Goal: Information Seeking & Learning: Learn about a topic

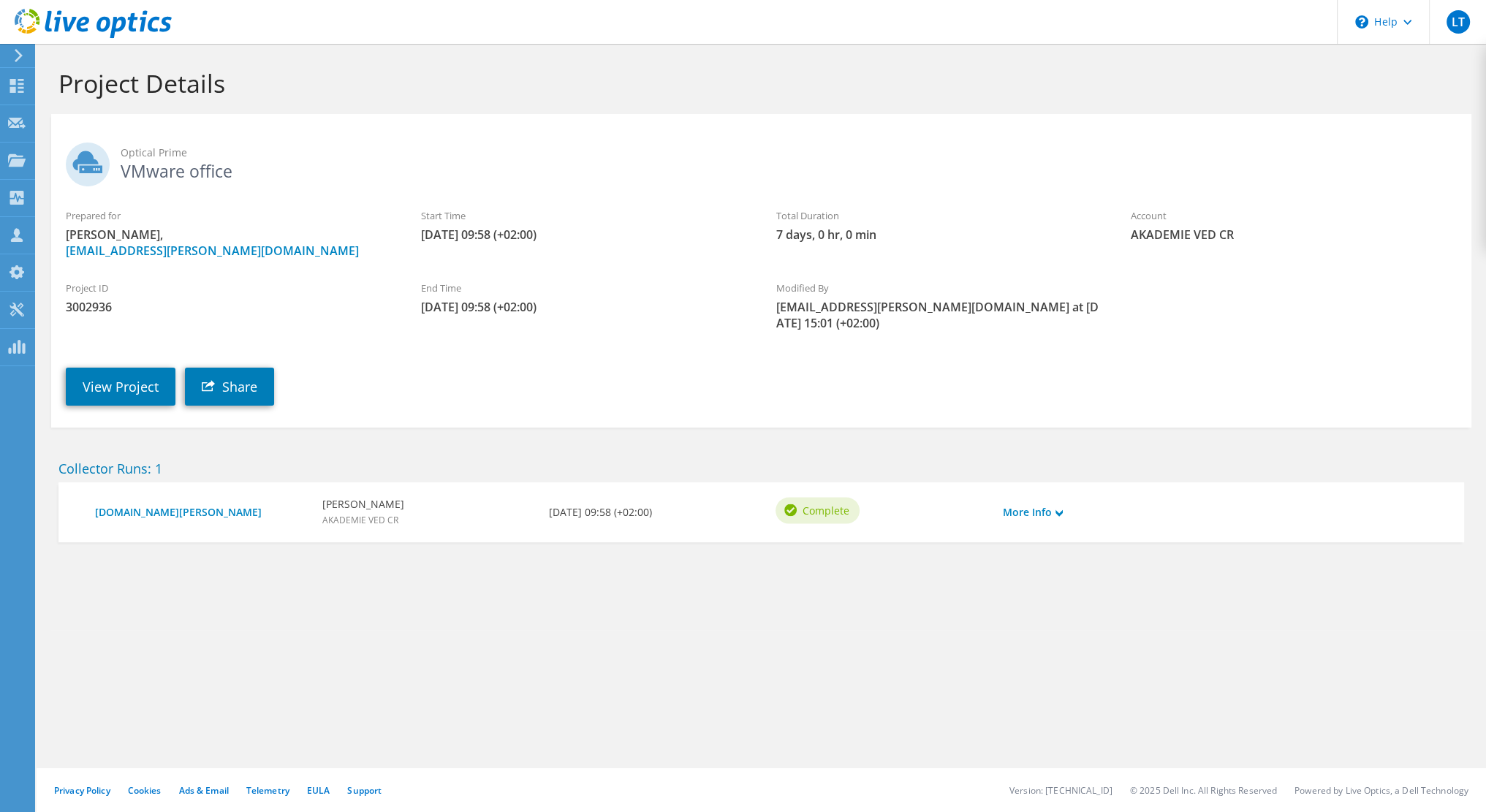
click at [80, 312] on span "3002936" at bounding box center [228, 306] width 326 height 16
copy span "3002936"
click at [19, 57] on use at bounding box center [19, 55] width 8 height 13
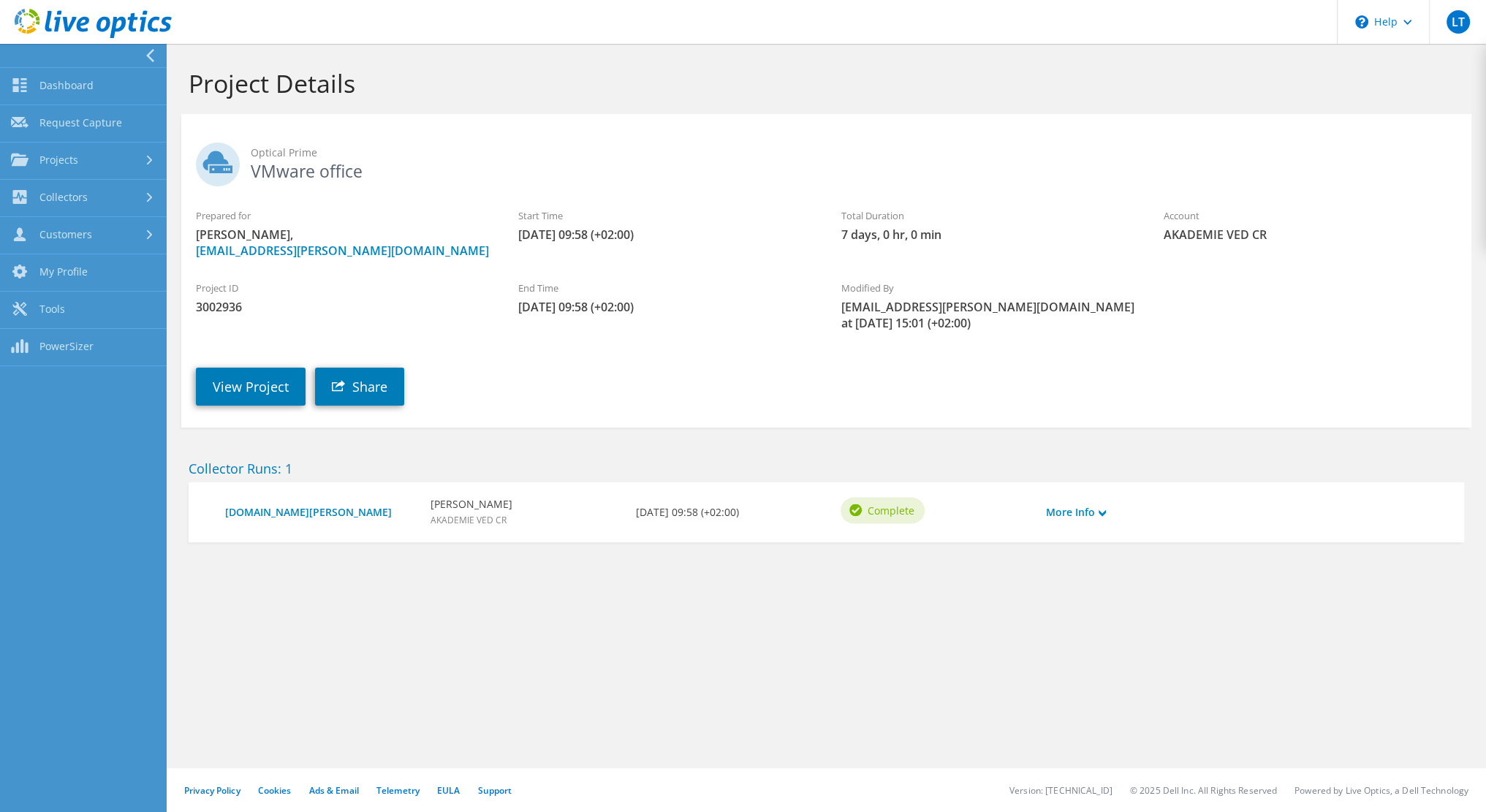
click at [152, 53] on icon at bounding box center [150, 55] width 11 height 13
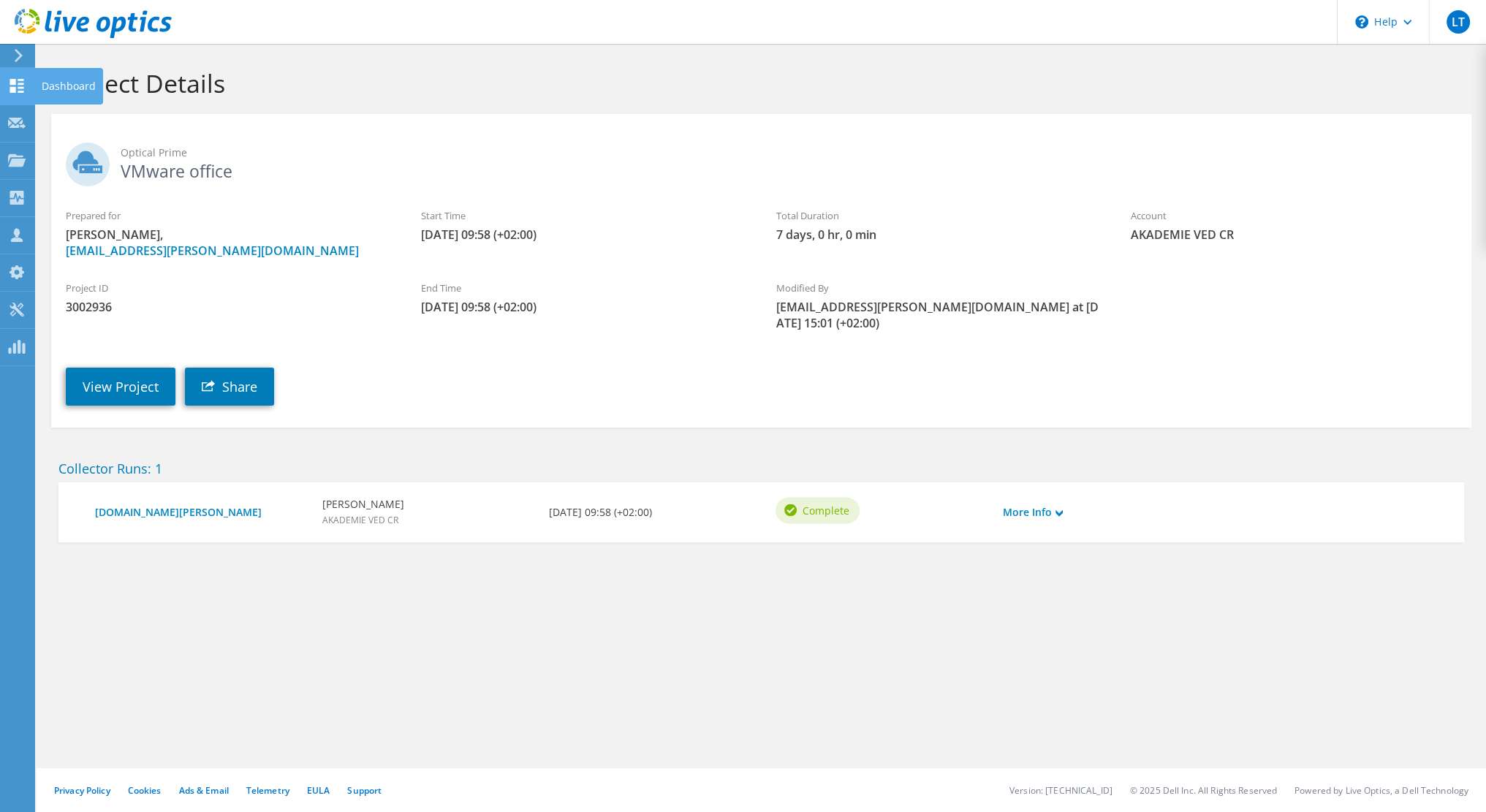
click at [12, 89] on use at bounding box center [17, 86] width 14 height 14
click at [53, 88] on div "Dashboard" at bounding box center [68, 86] width 69 height 36
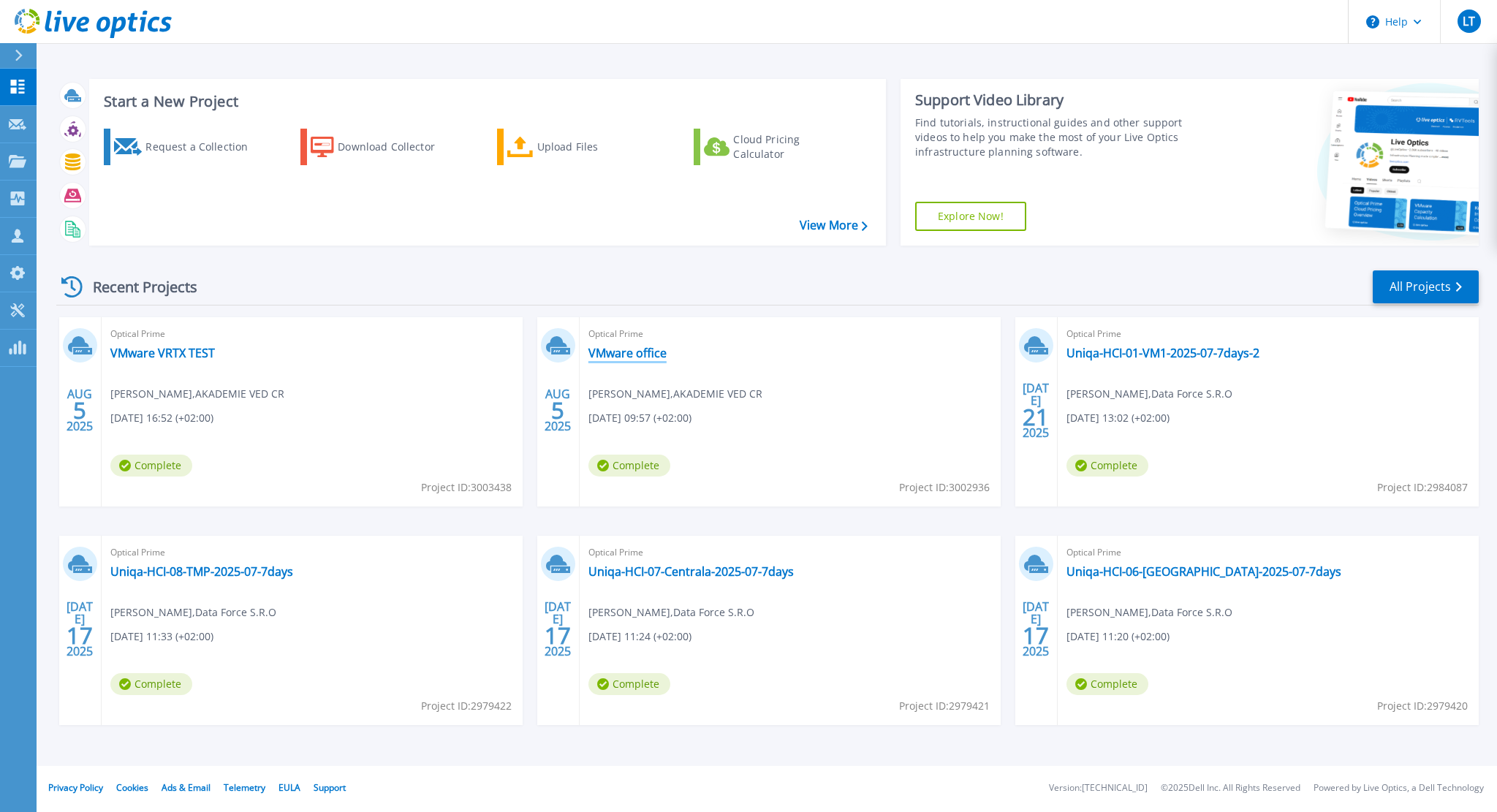
click at [621, 353] on link "VMware office" at bounding box center [627, 353] width 78 height 15
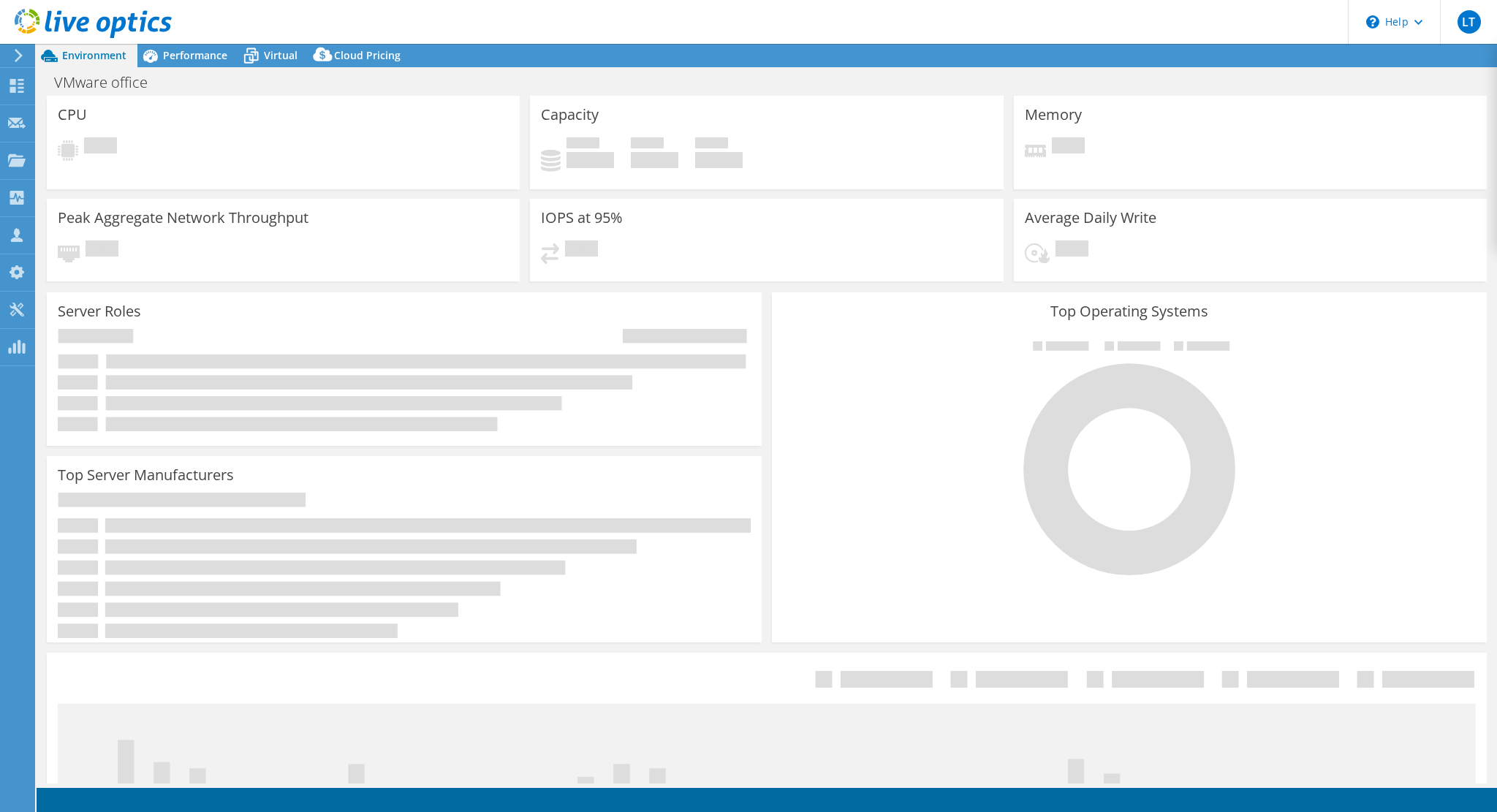
select select "USD"
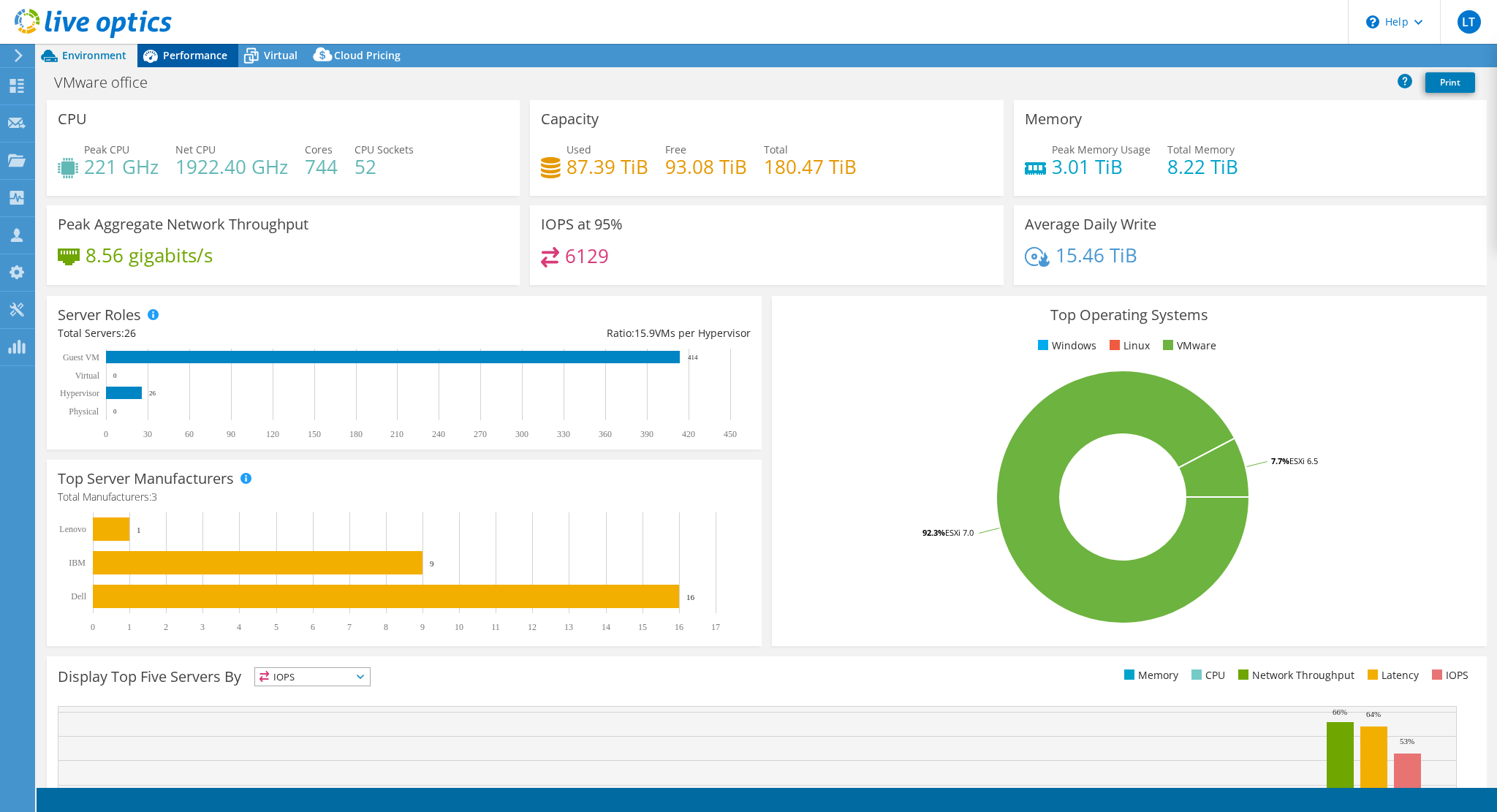
click at [183, 57] on span "Performance" at bounding box center [195, 55] width 64 height 14
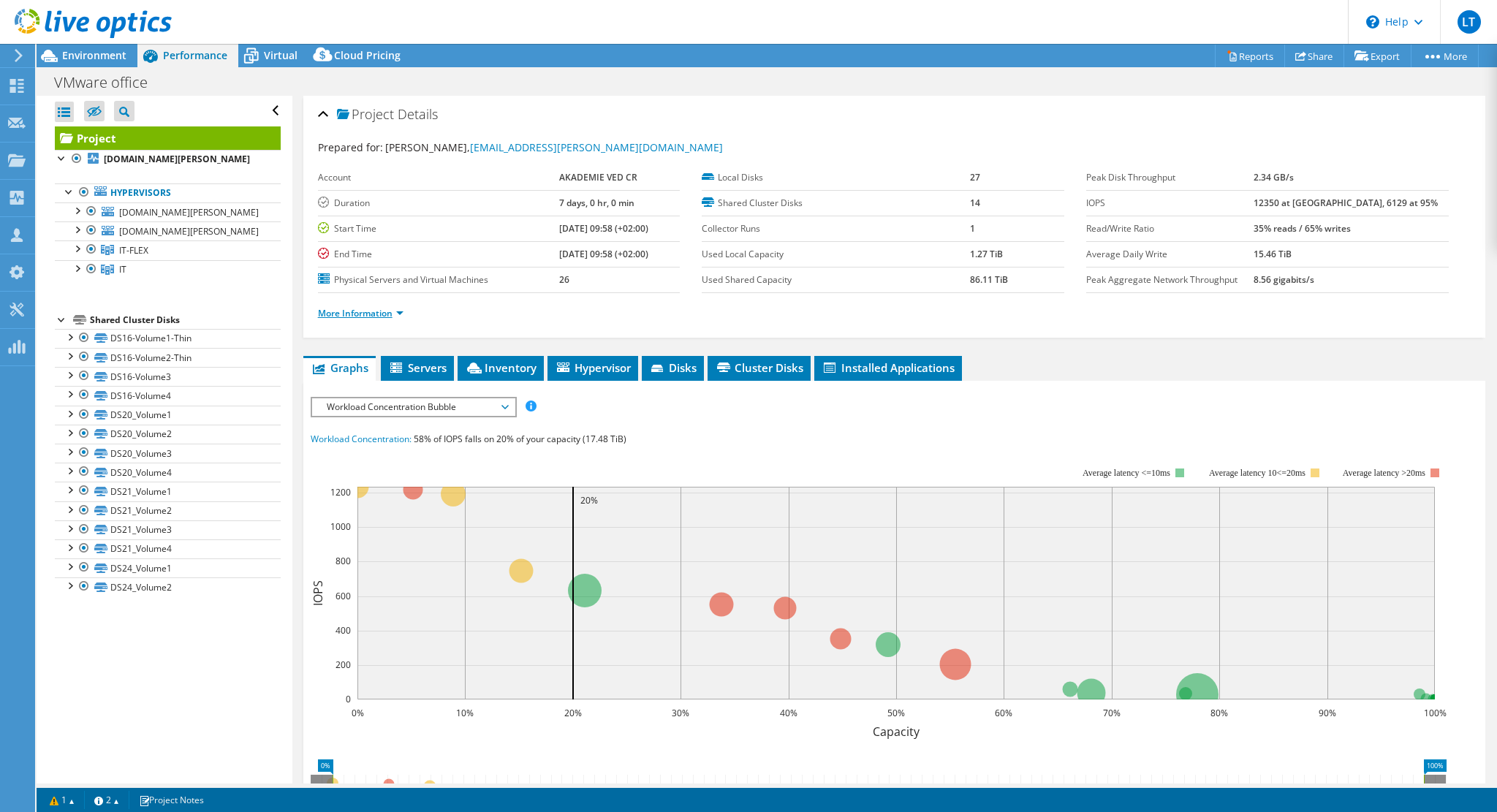
click at [380, 309] on link "More Information" at bounding box center [361, 313] width 86 height 12
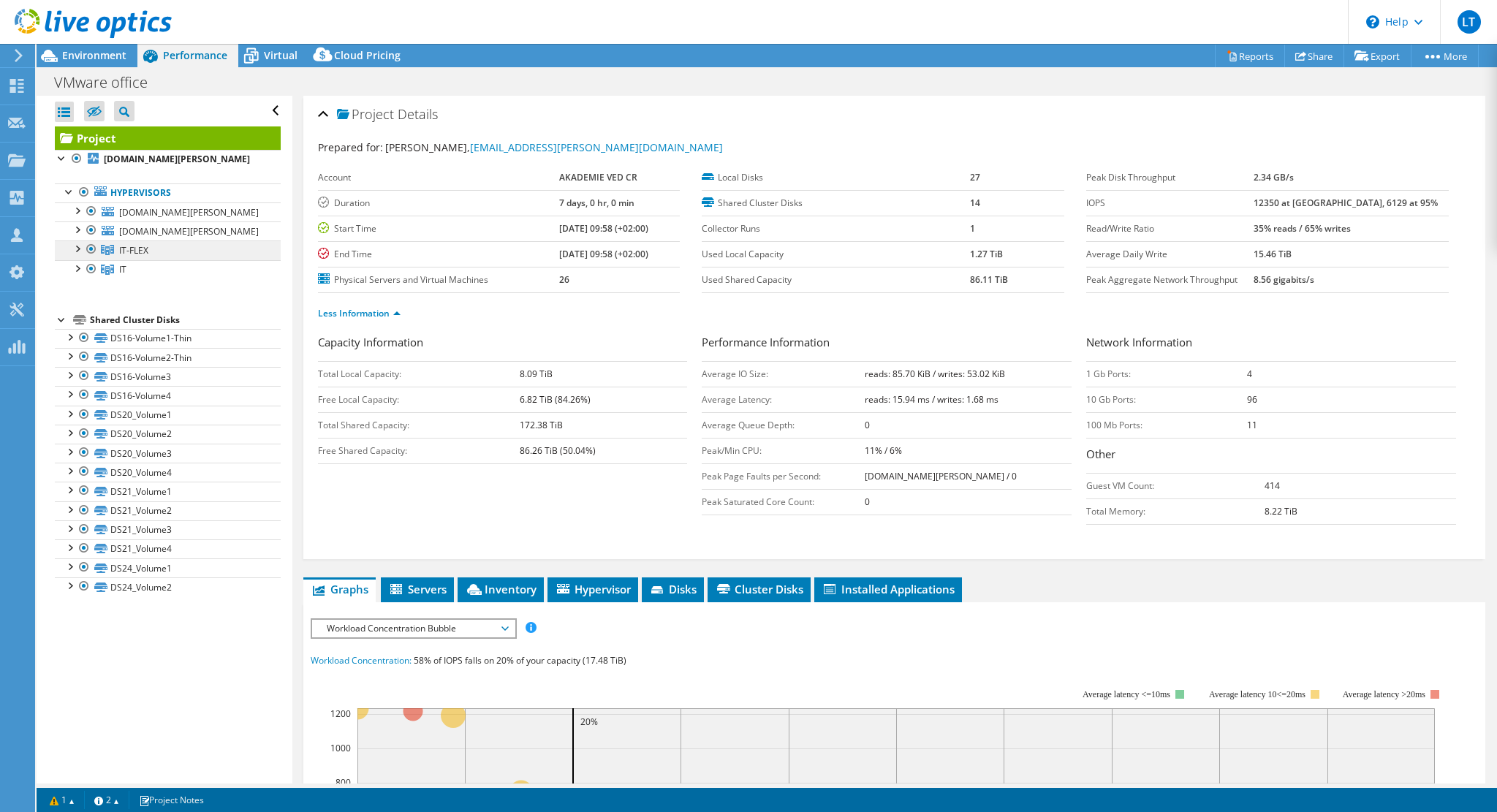
click at [80, 254] on link "IT-FLEX" at bounding box center [168, 250] width 226 height 19
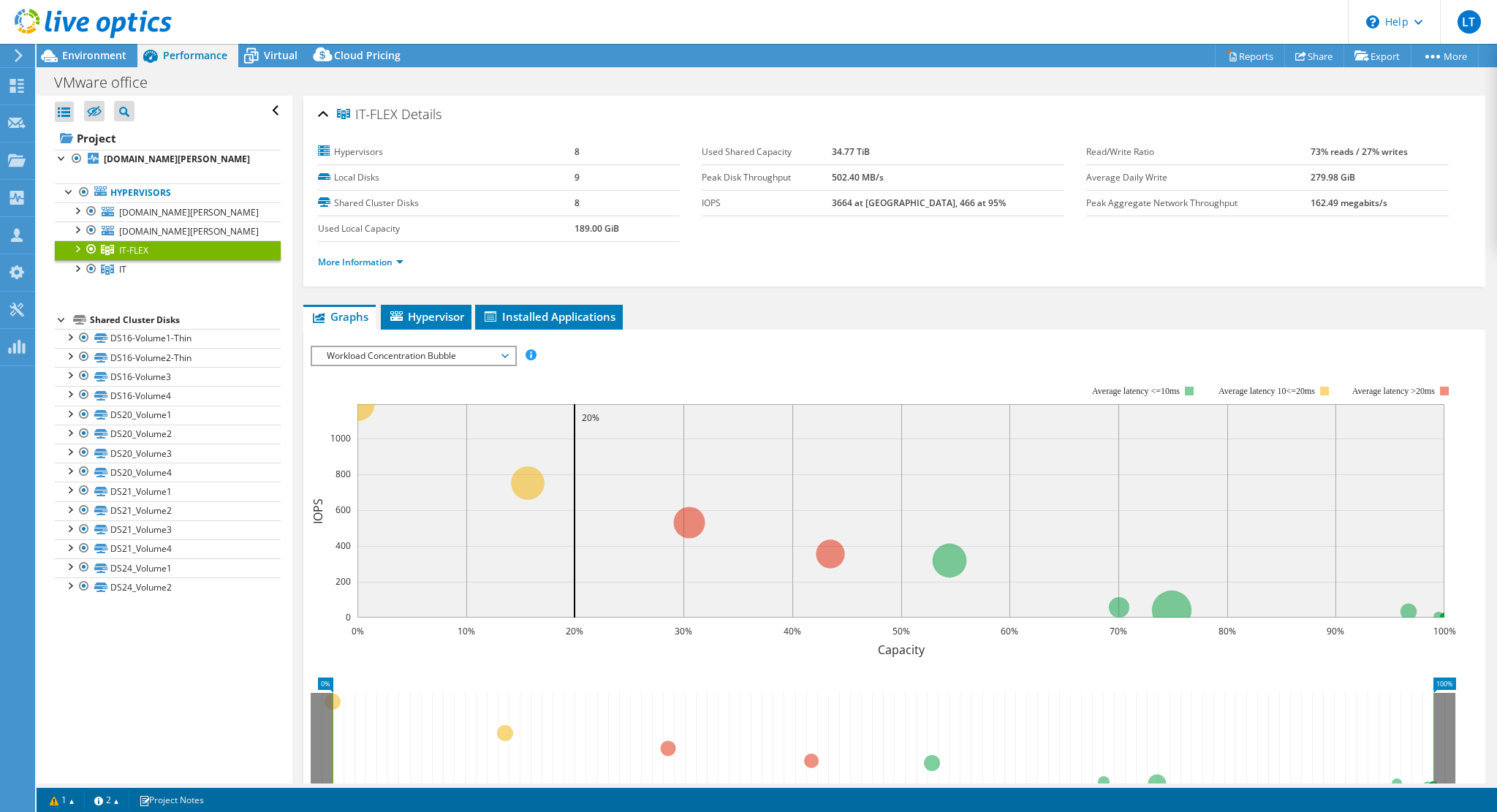
click at [73, 244] on div at bounding box center [77, 247] width 15 height 15
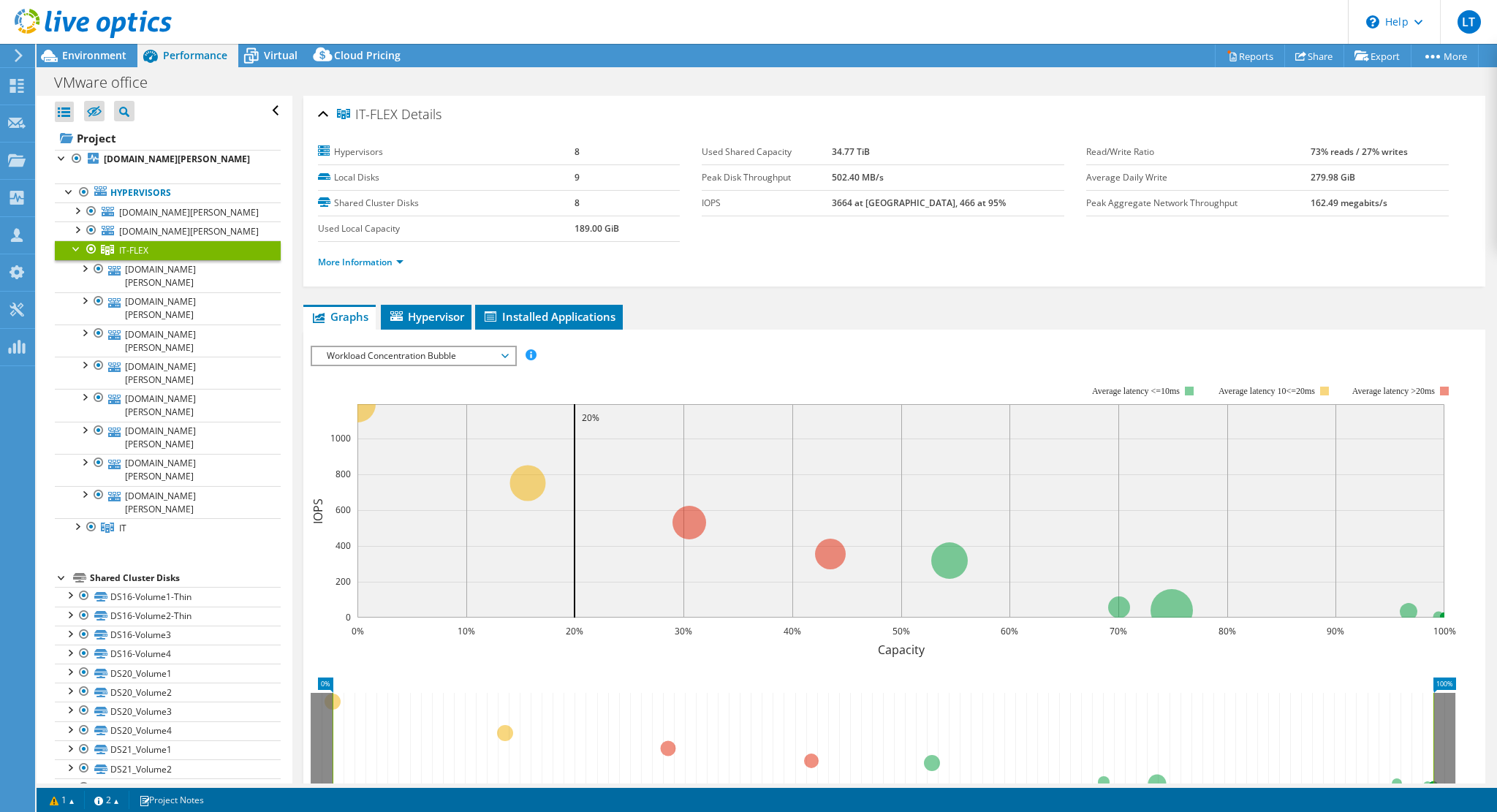
click at [74, 246] on div at bounding box center [77, 247] width 15 height 15
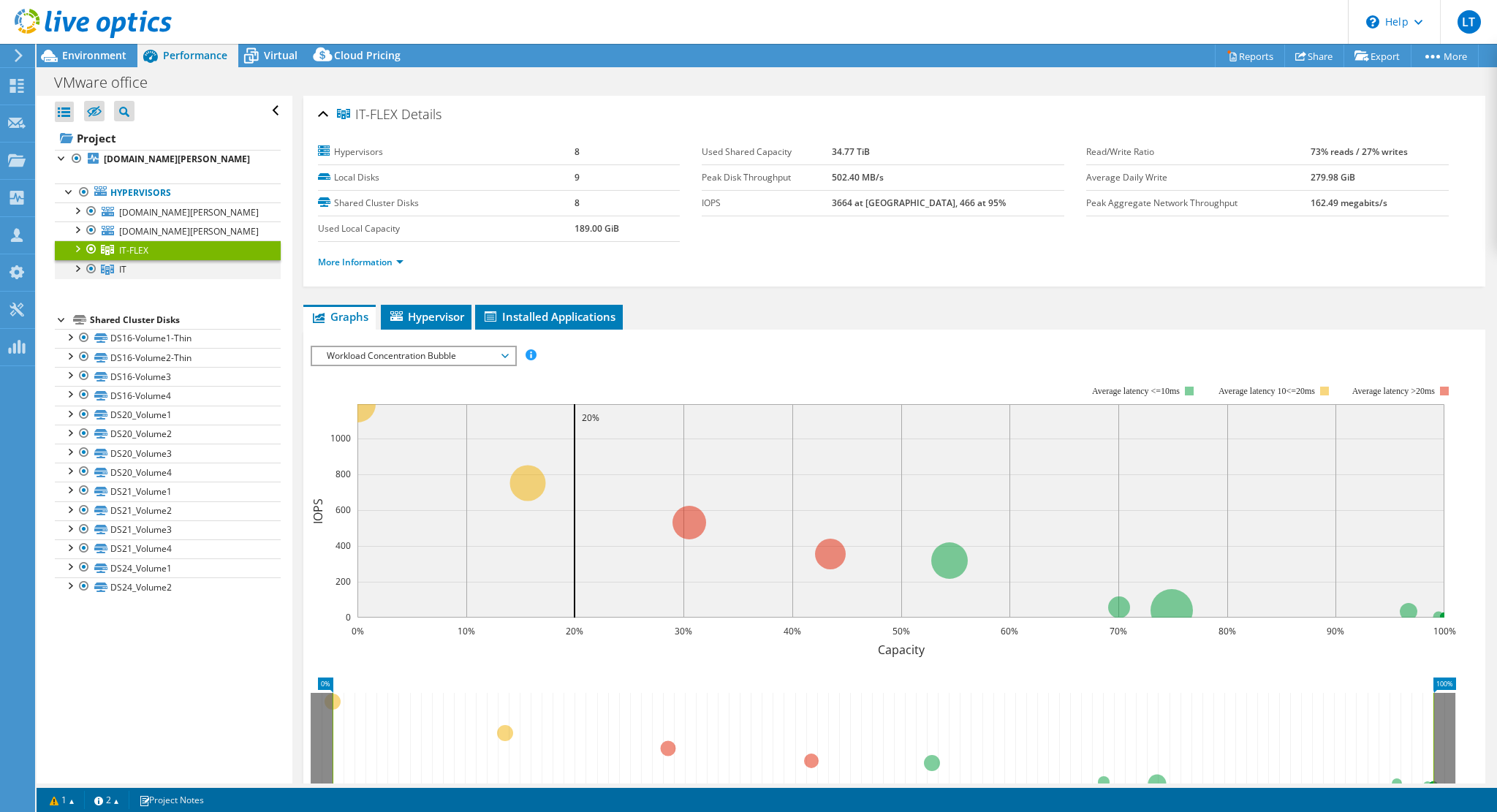
click at [77, 271] on div at bounding box center [77, 267] width 15 height 15
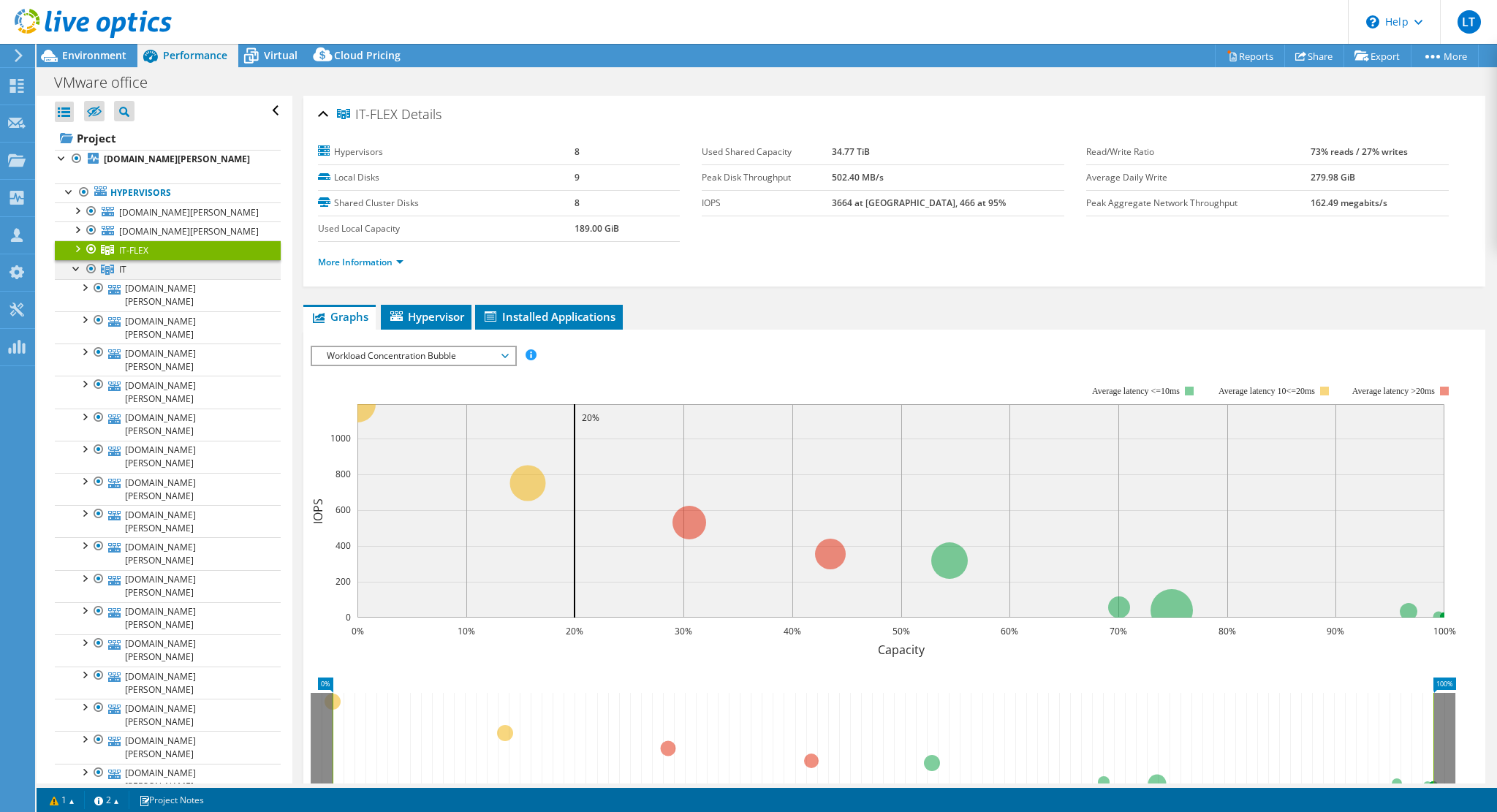
click at [77, 271] on div at bounding box center [77, 267] width 15 height 15
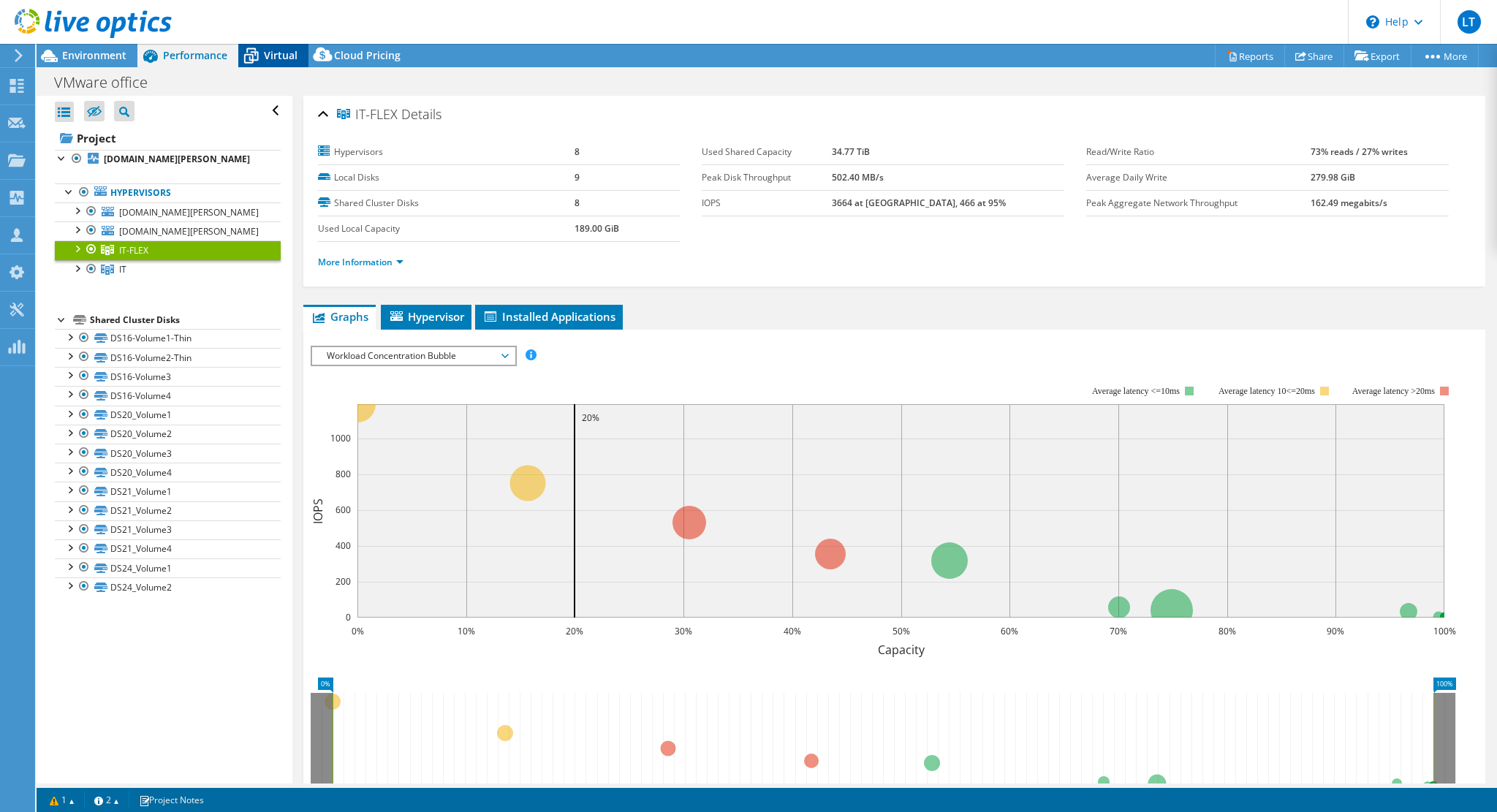
click at [289, 62] on div "Virtual" at bounding box center [273, 56] width 70 height 23
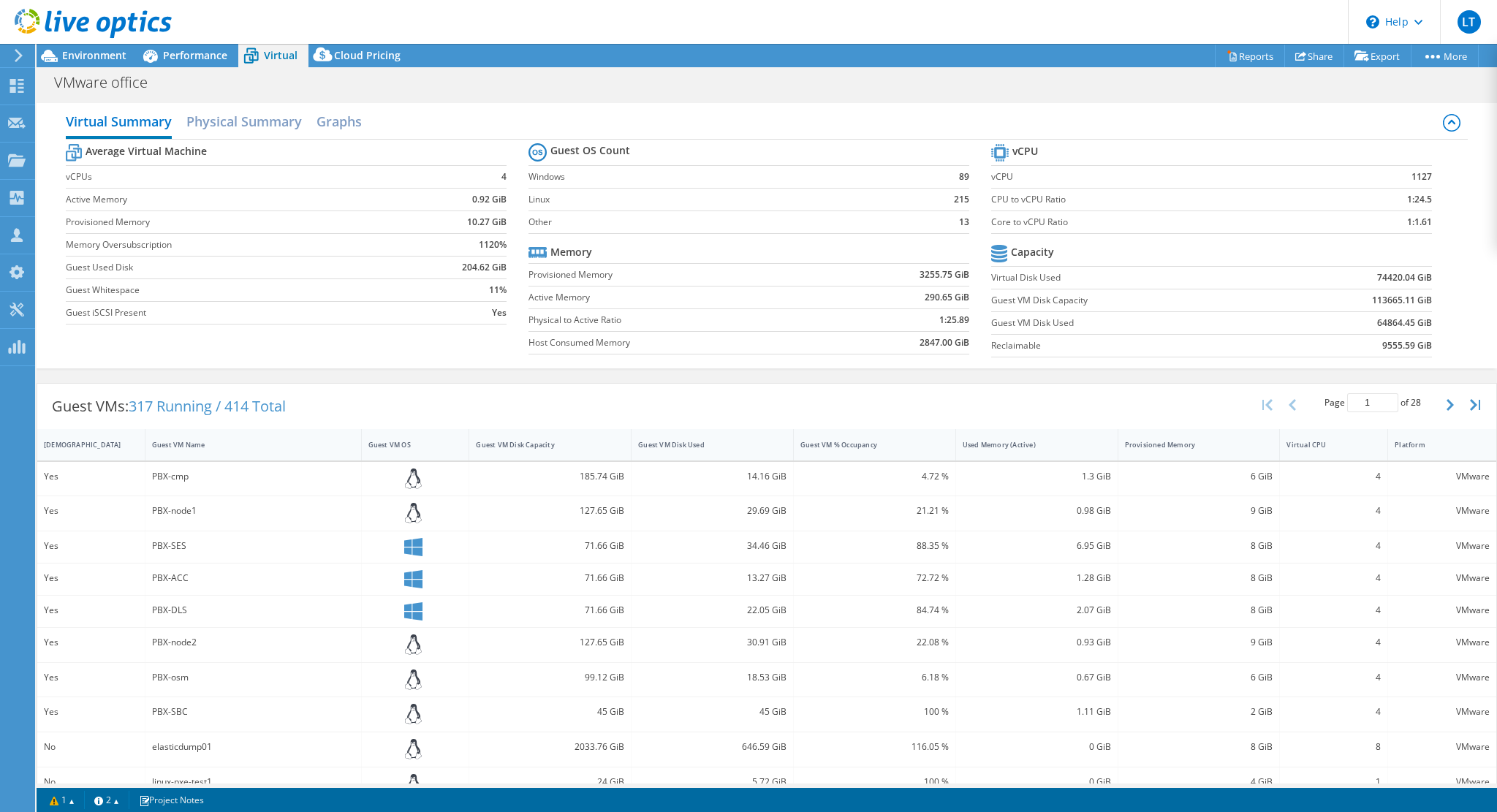
click at [177, 410] on span "317 Running / 414 Total" at bounding box center [207, 406] width 157 height 20
click at [129, 400] on div "Guest VMs: 317 Running / 414 Total" at bounding box center [169, 406] width 263 height 46
click at [655, 446] on div "Guest VM Disk Used" at bounding box center [703, 444] width 144 height 22
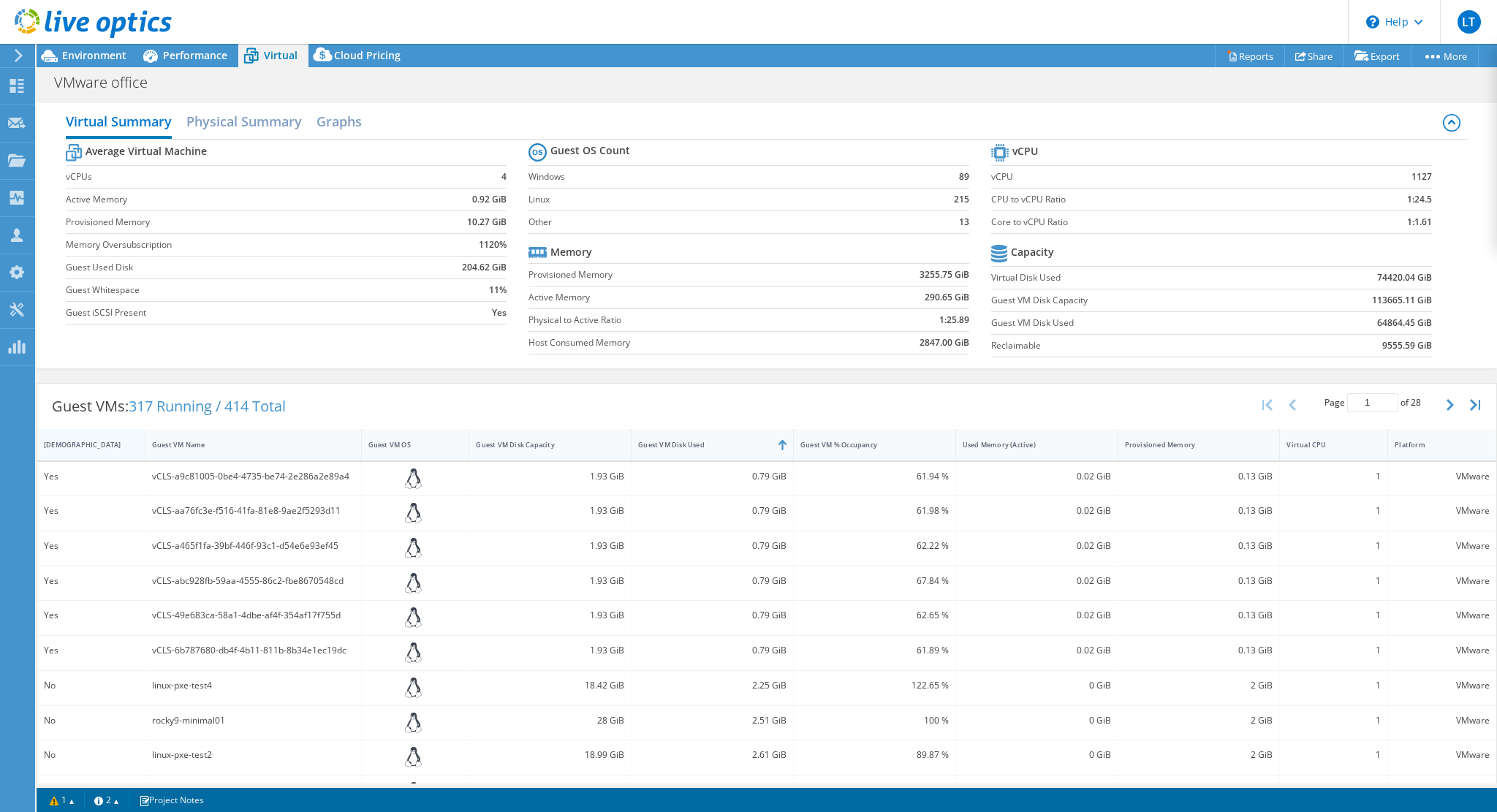
click at [54, 443] on div "IsRunning" at bounding box center [82, 445] width 77 height 9
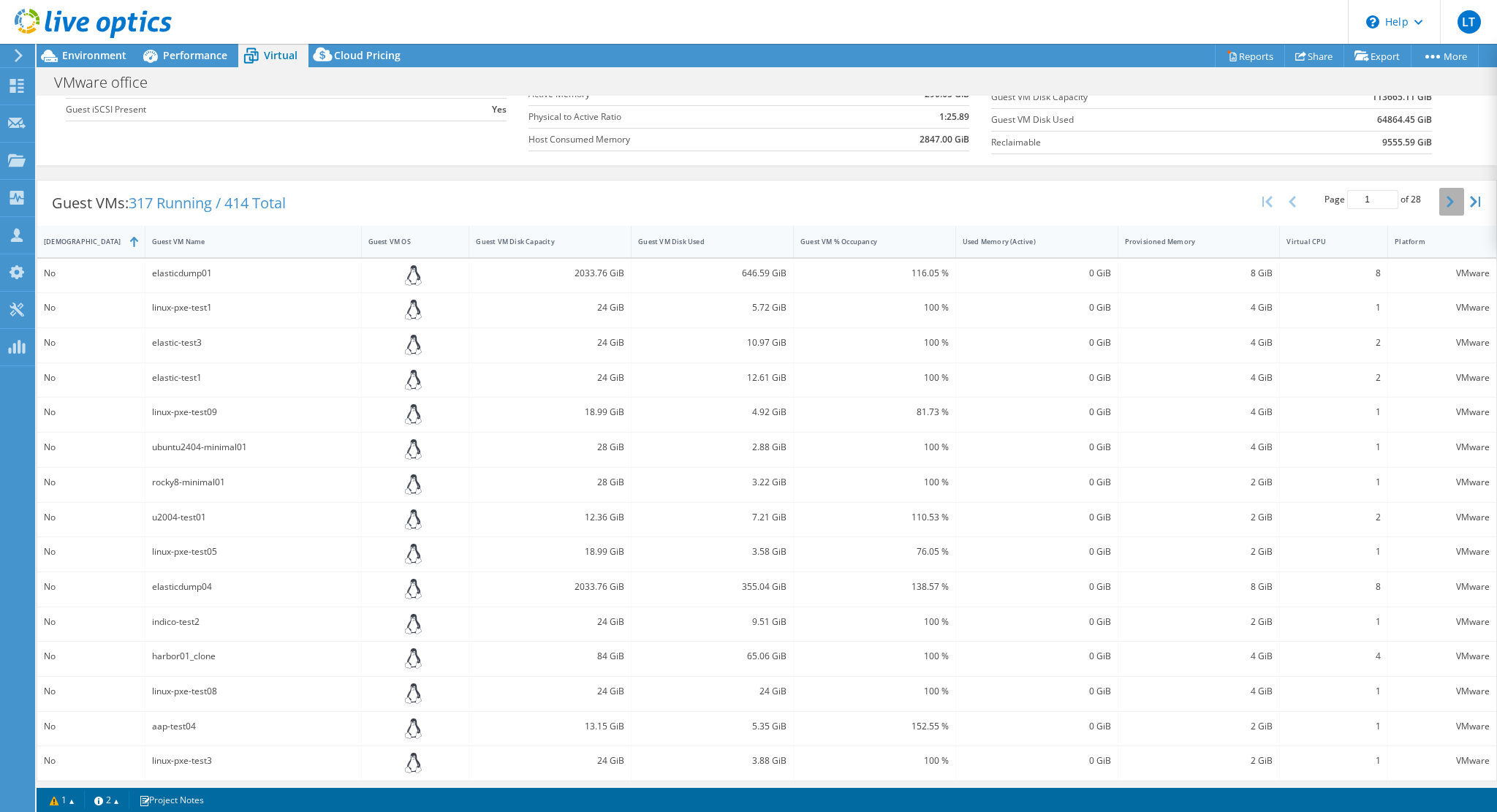
click at [1442, 195] on button "button" at bounding box center [1451, 202] width 25 height 28
click at [599, 687] on div "2072 GiB" at bounding box center [550, 691] width 149 height 16
click at [1446, 199] on icon "button" at bounding box center [1449, 204] width 7 height 12
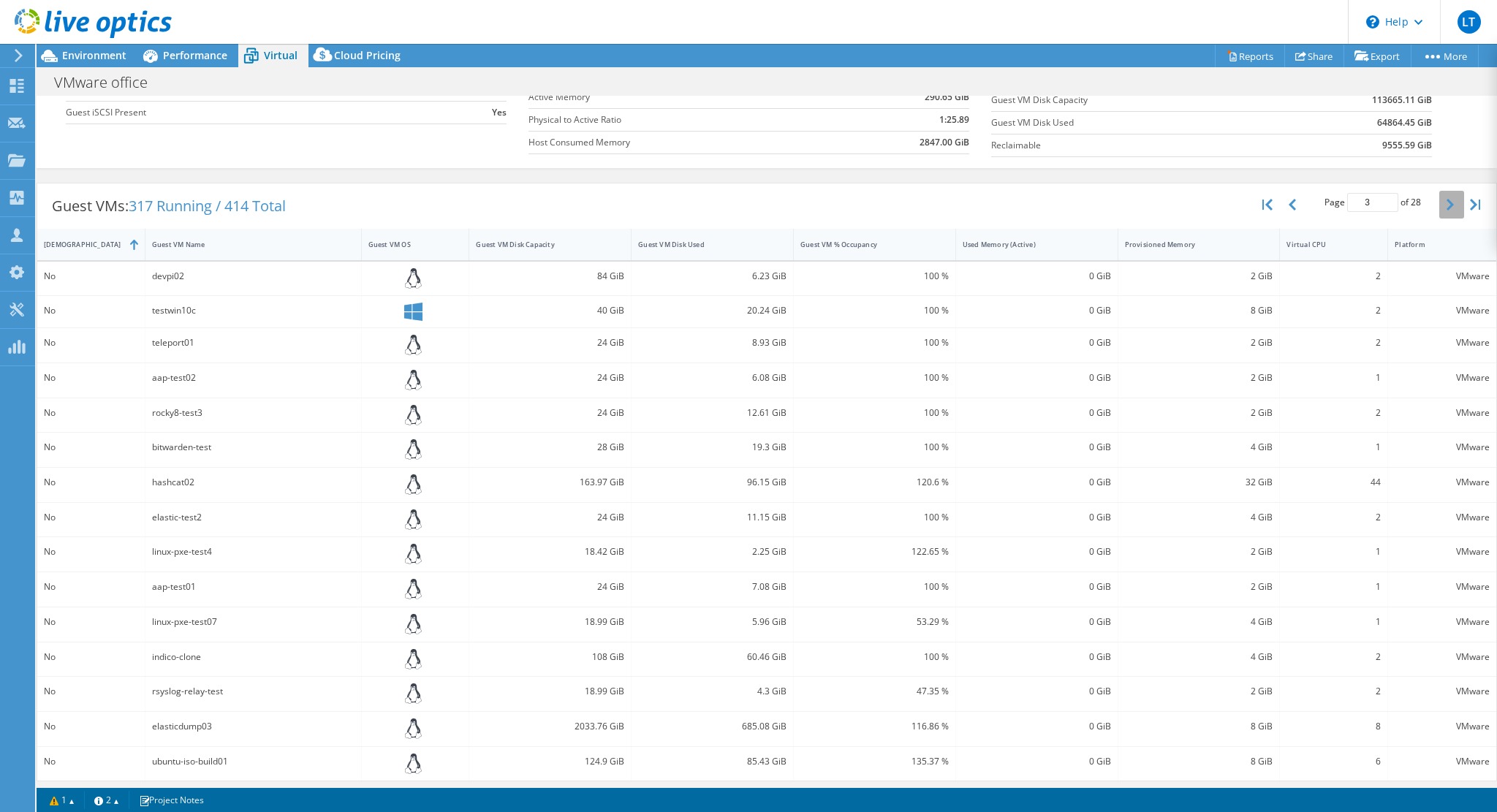
click at [1439, 209] on button "button" at bounding box center [1451, 205] width 25 height 28
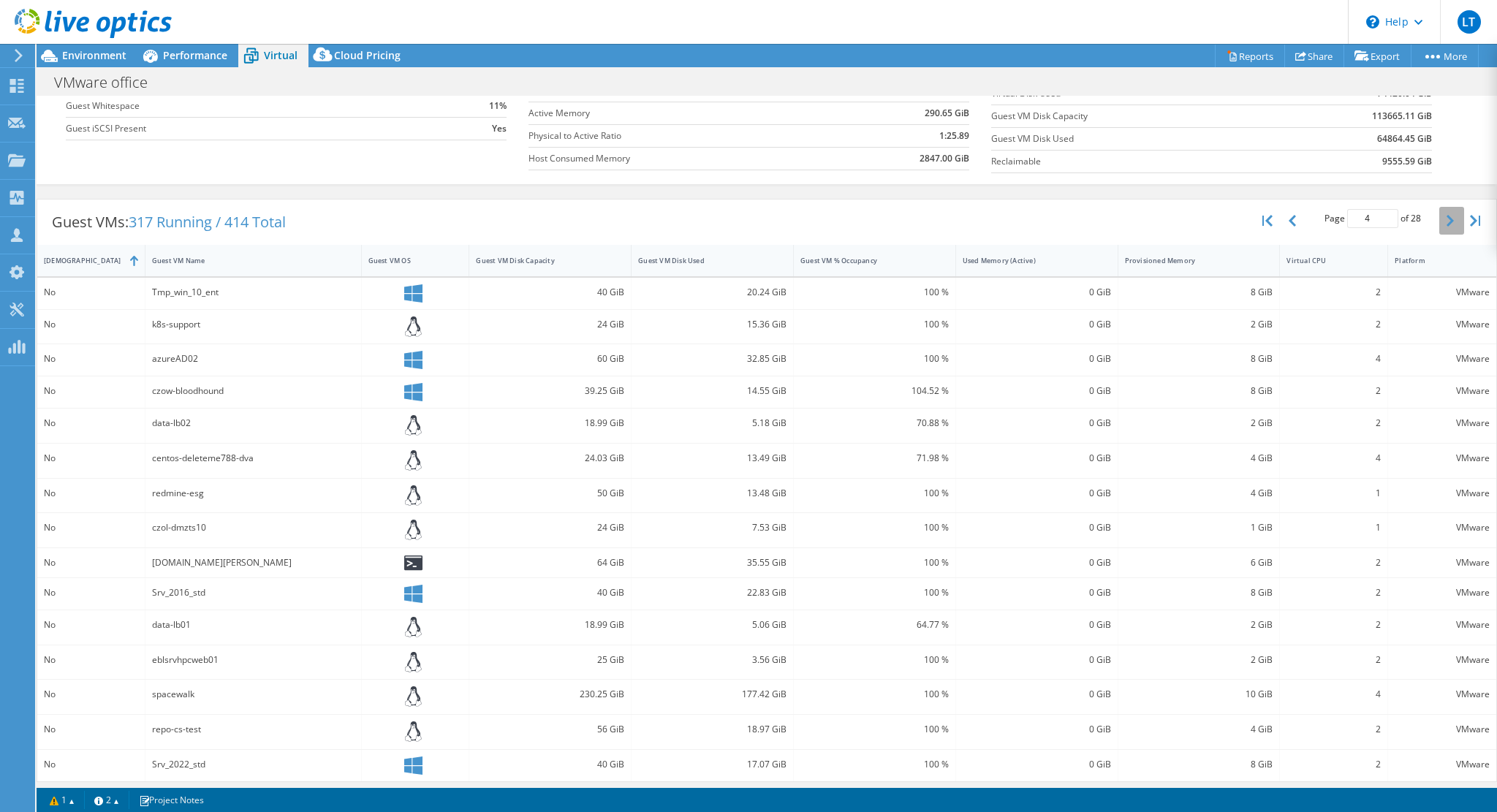
drag, startPoint x: 1438, startPoint y: 218, endPoint x: 1429, endPoint y: 222, distance: 9.8
click at [1446, 217] on icon "button" at bounding box center [1449, 220] width 7 height 12
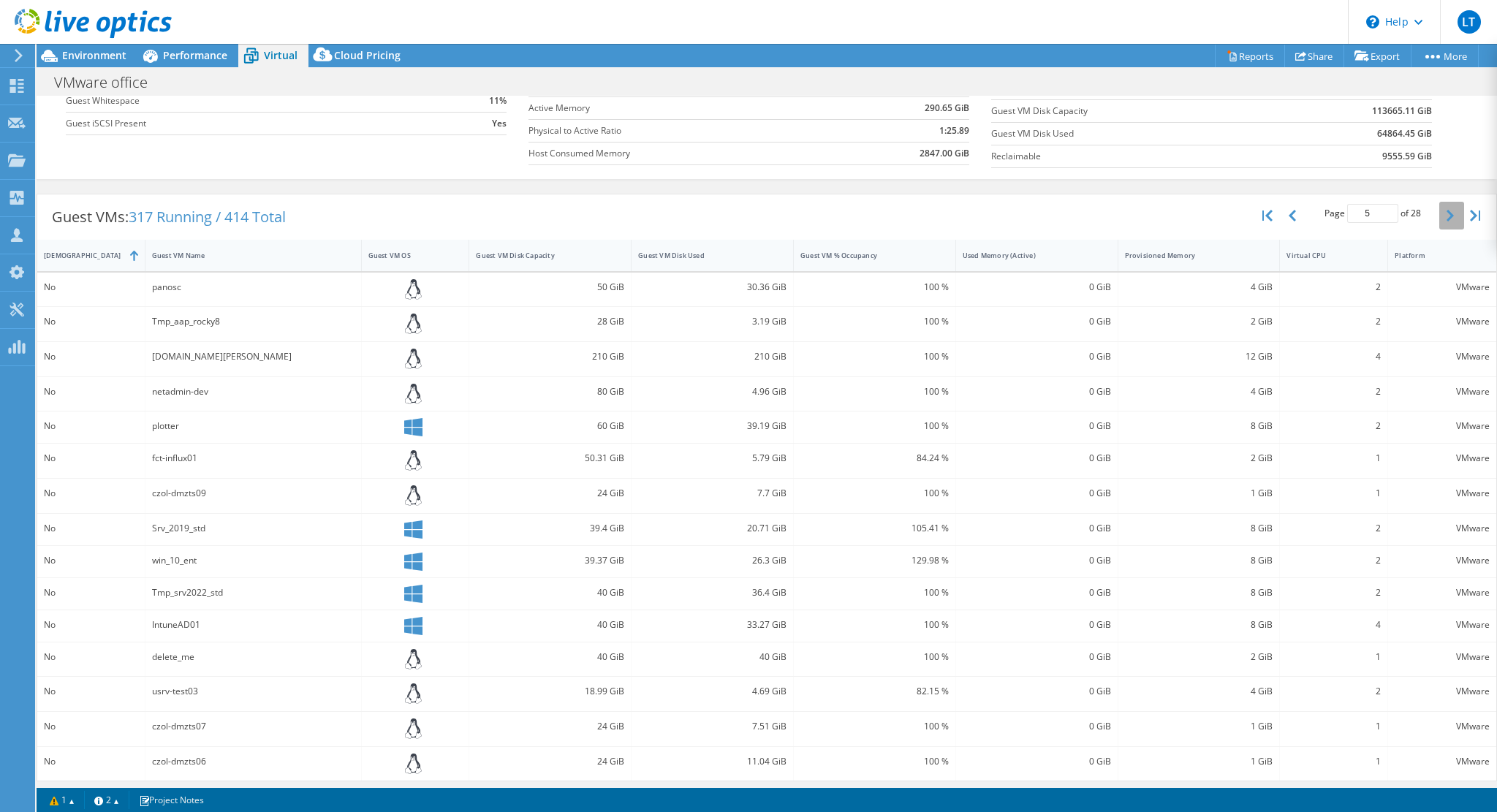
click at [1446, 214] on icon "button" at bounding box center [1449, 215] width 7 height 12
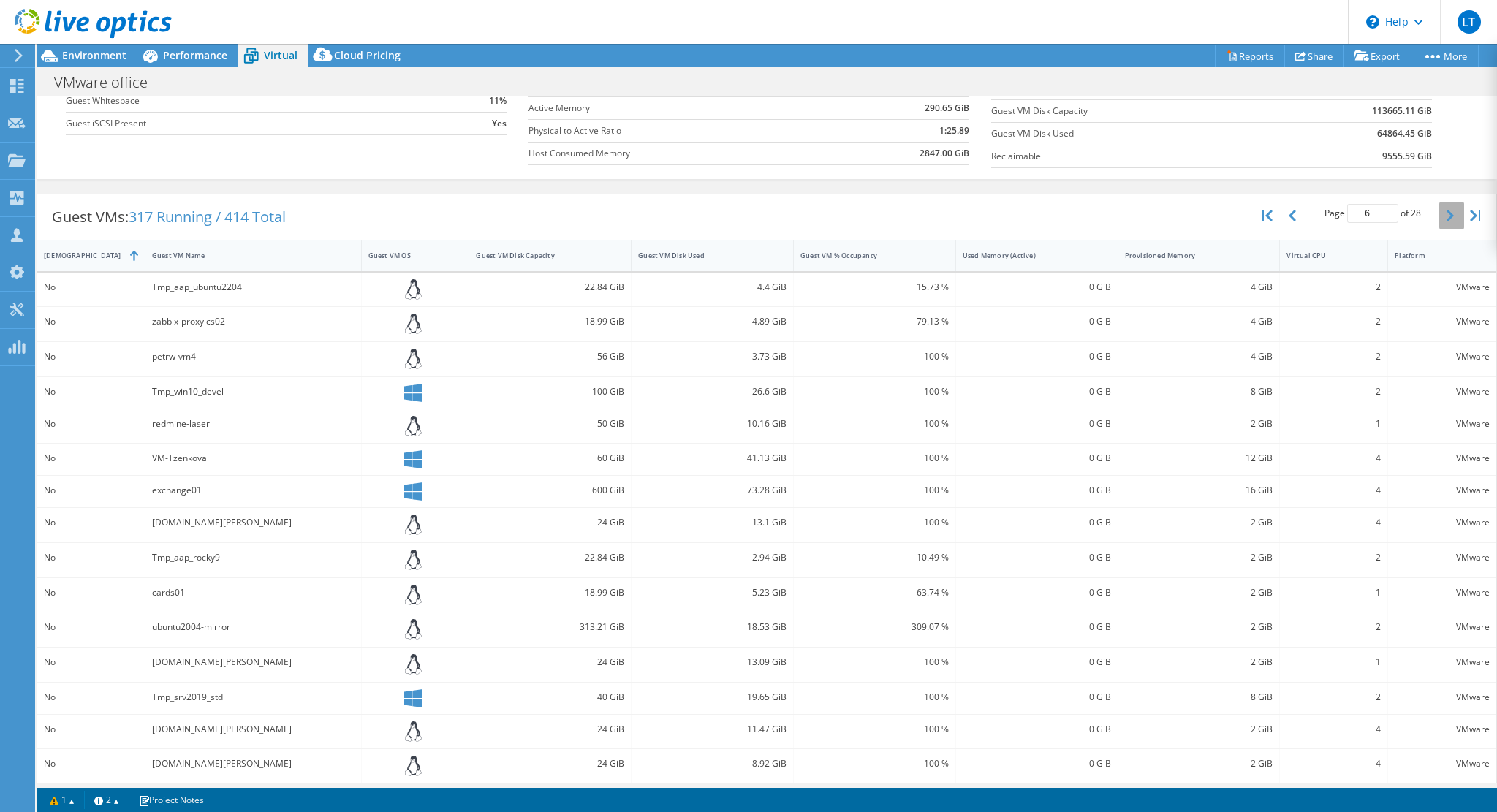
scroll to position [192, 0]
click at [1446, 207] on icon "button" at bounding box center [1449, 212] width 7 height 12
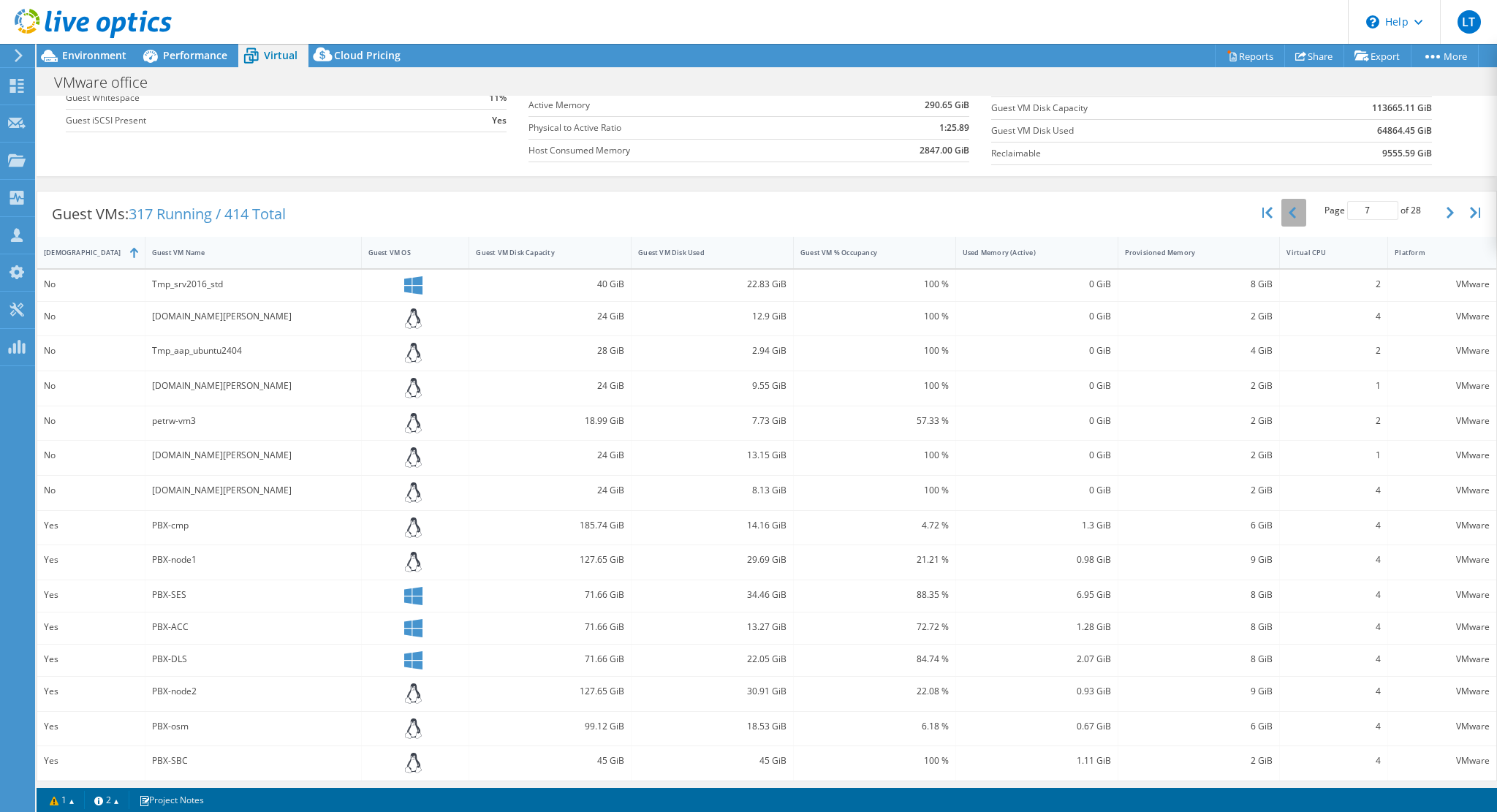
click at [1288, 213] on icon "button" at bounding box center [1291, 212] width 7 height 12
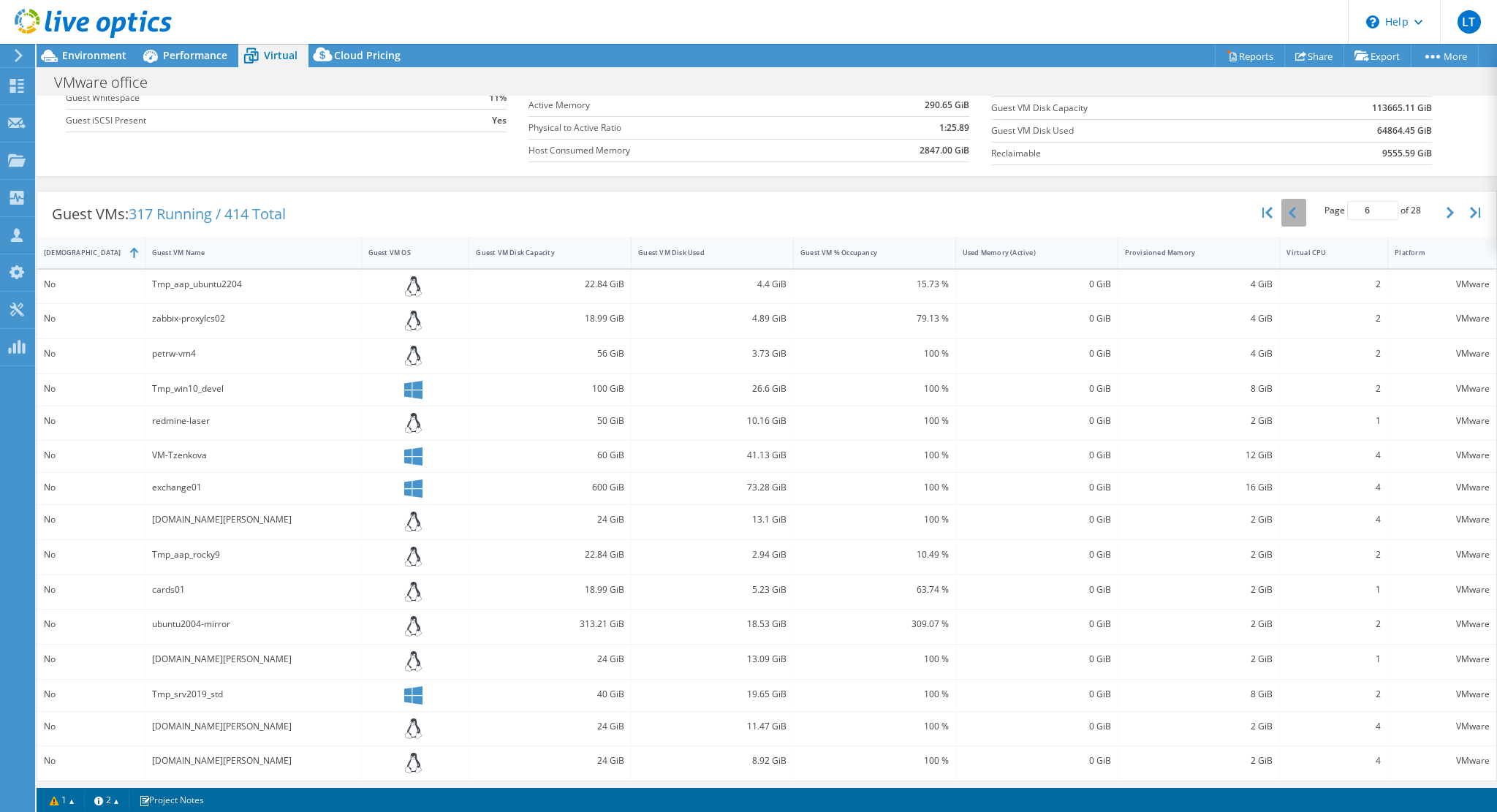
click at [1288, 213] on icon "button" at bounding box center [1291, 212] width 7 height 12
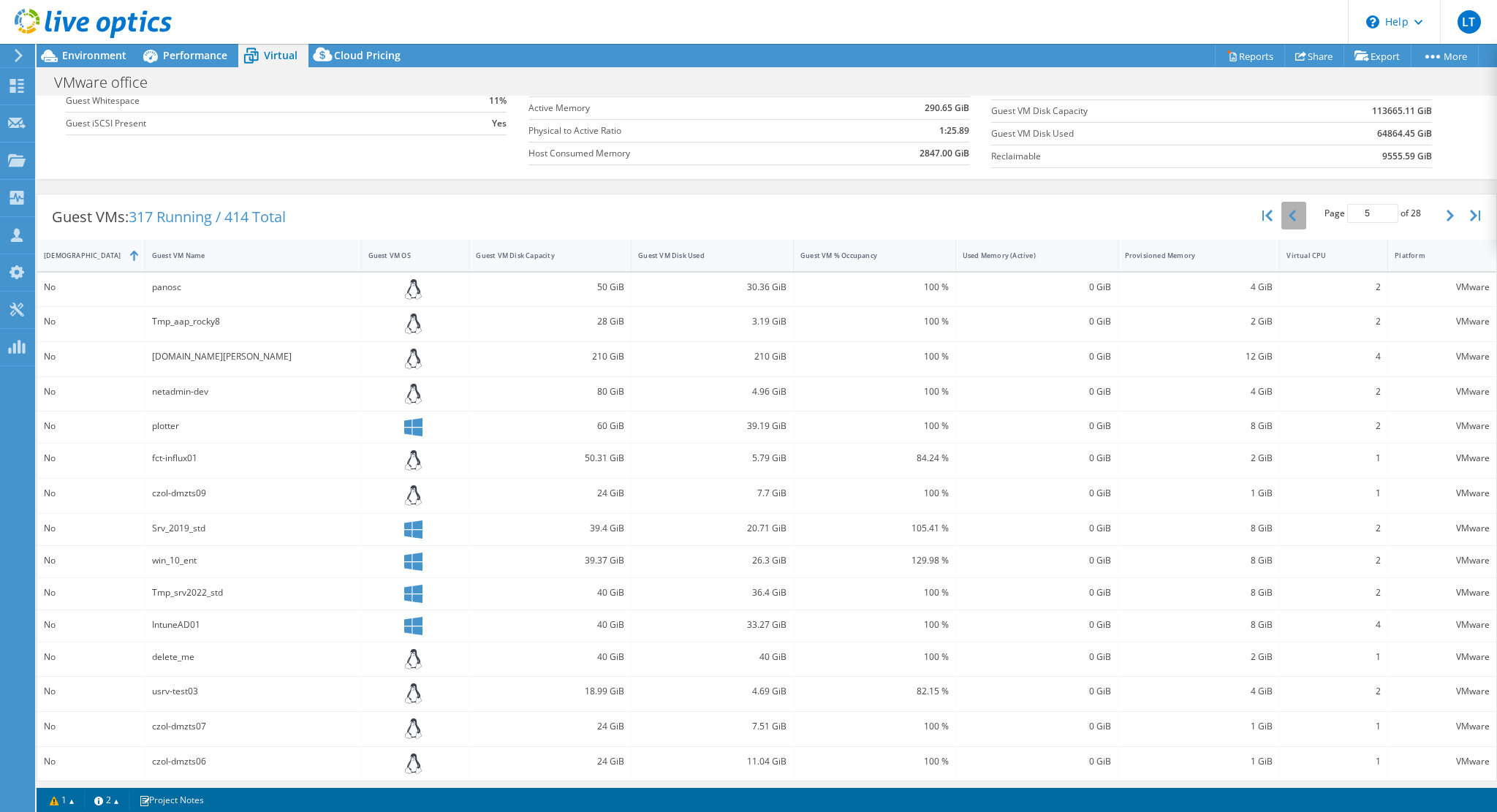
click at [1288, 213] on icon "button" at bounding box center [1291, 215] width 7 height 12
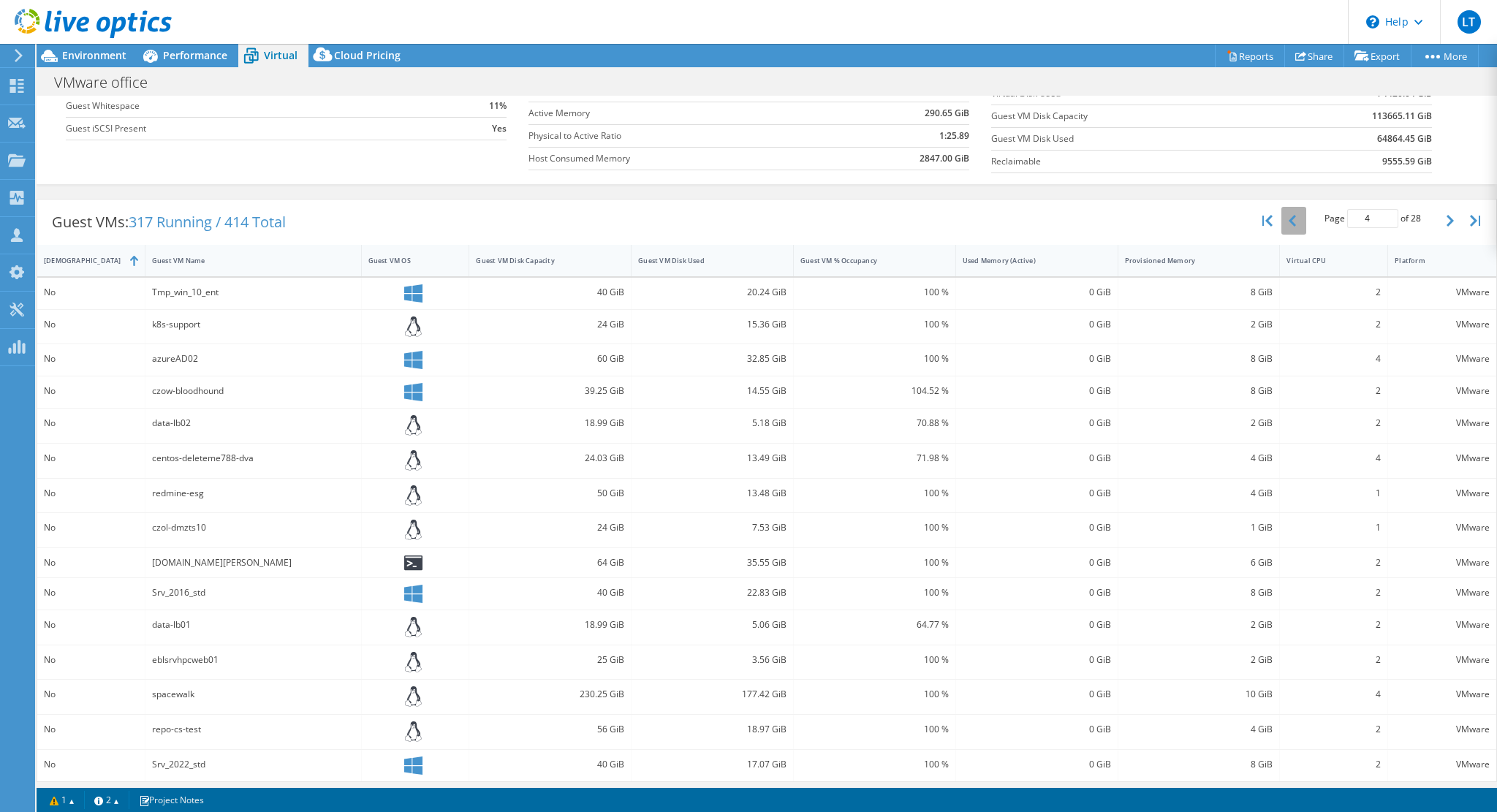
click at [1288, 215] on icon "button" at bounding box center [1291, 220] width 7 height 12
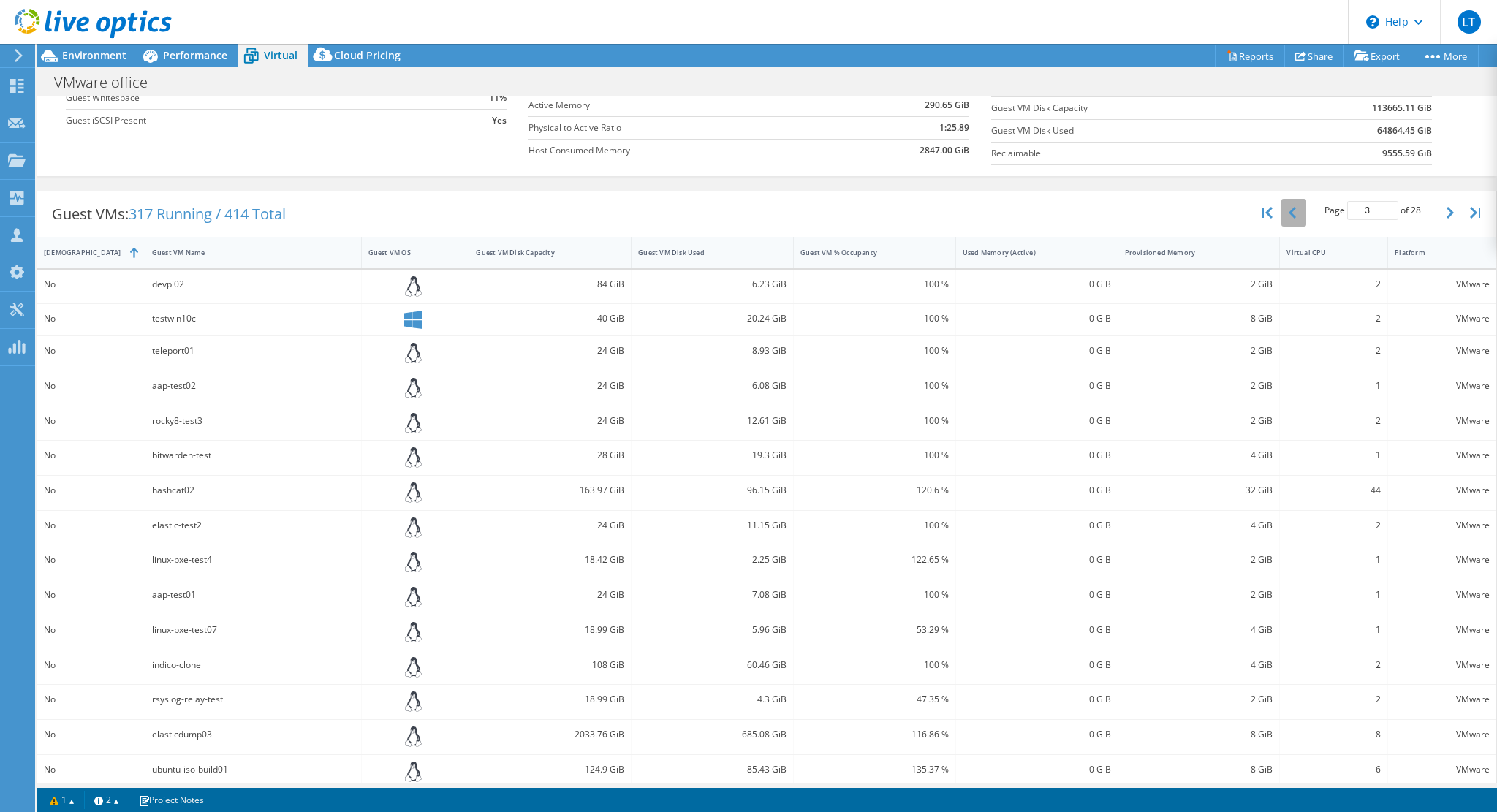
click at [1288, 213] on icon "button" at bounding box center [1291, 212] width 7 height 12
click at [1439, 214] on button "button" at bounding box center [1451, 213] width 25 height 28
type input "2"
click at [90, 63] on div "Environment" at bounding box center [87, 56] width 101 height 23
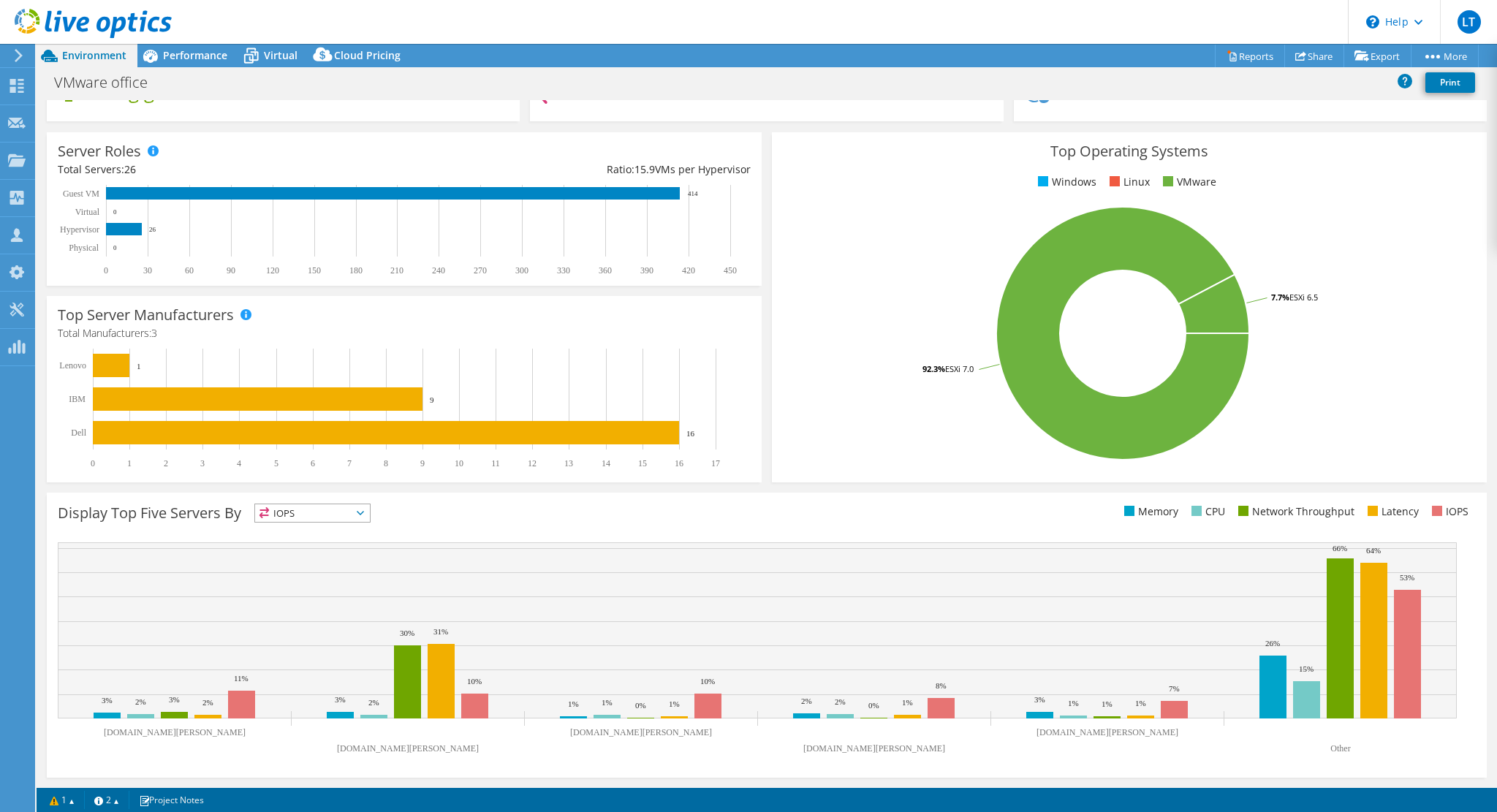
scroll to position [163, 0]
click at [195, 56] on span "Performance" at bounding box center [195, 55] width 64 height 14
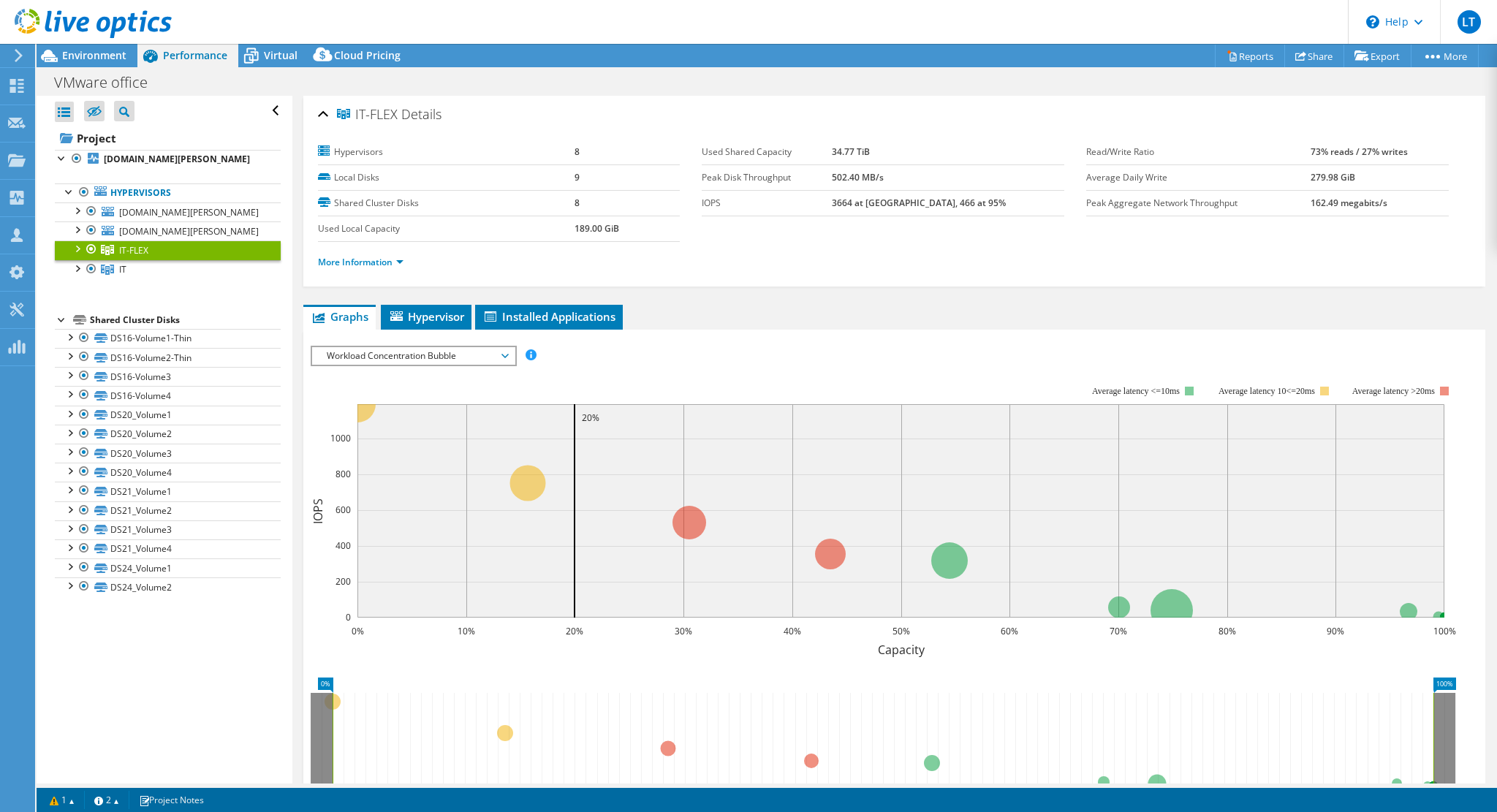
scroll to position [0, 0]
click at [278, 52] on span "Virtual" at bounding box center [280, 55] width 33 height 14
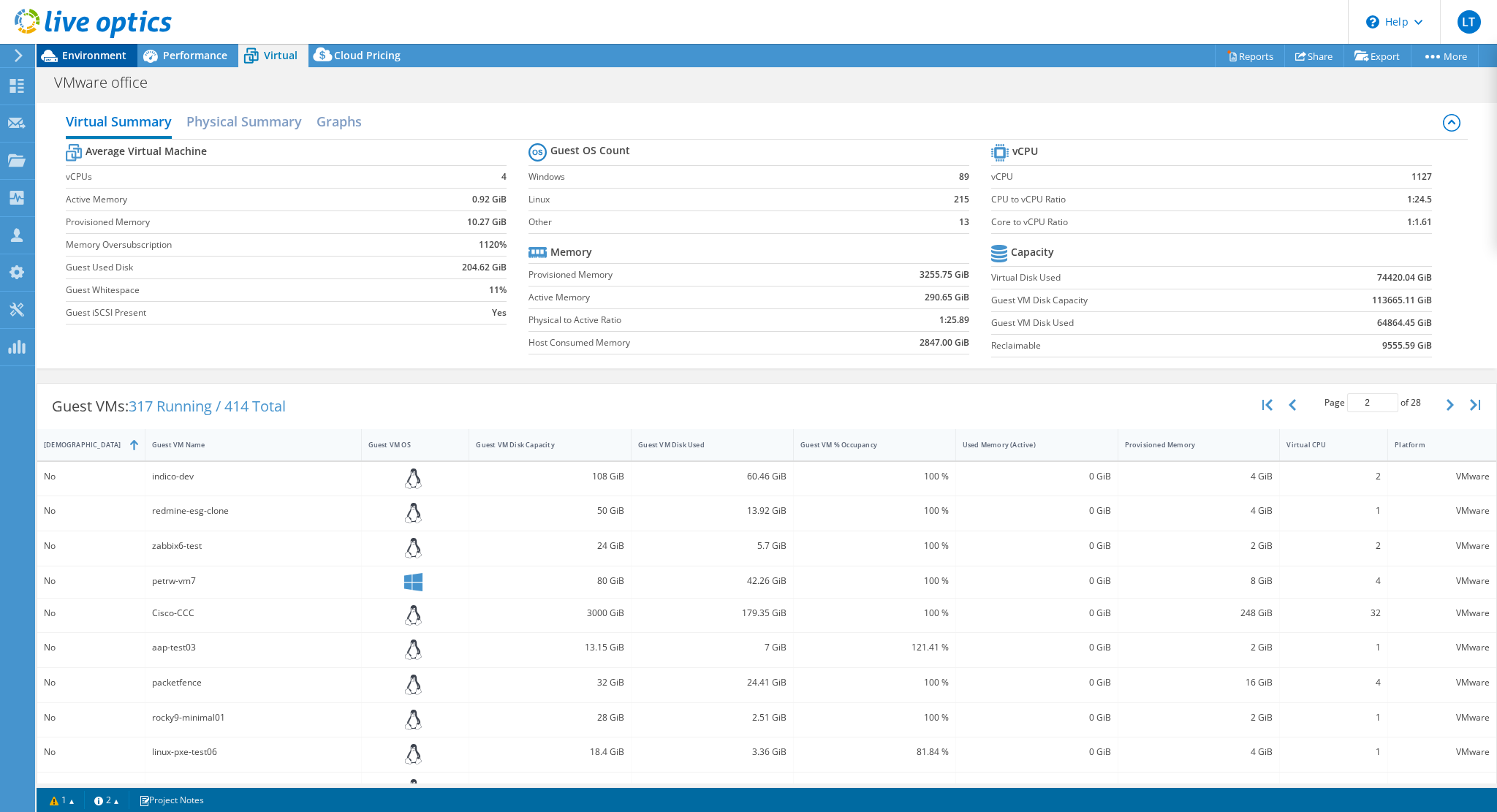
click at [75, 64] on div "Environment" at bounding box center [87, 56] width 101 height 23
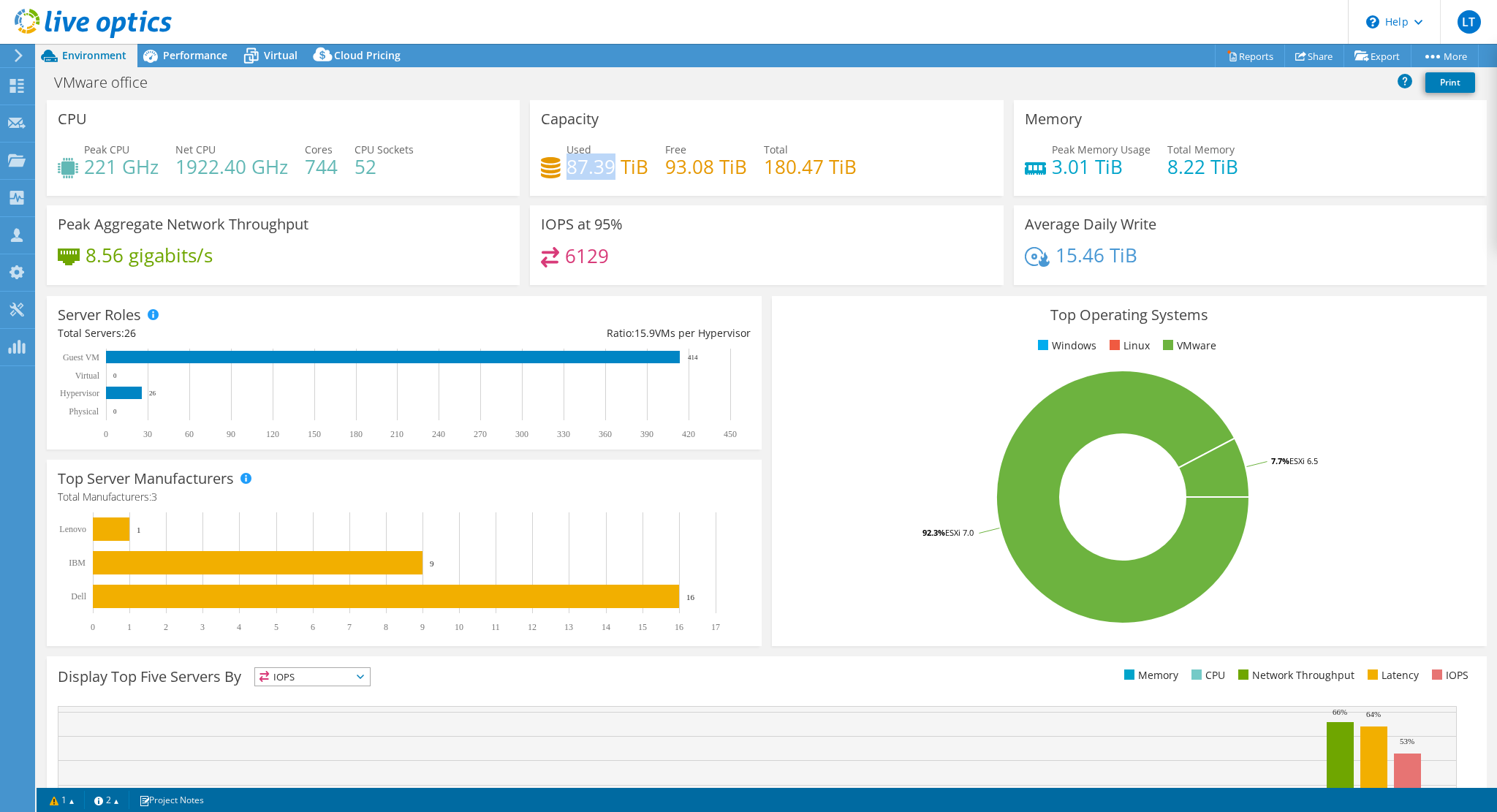
drag, startPoint x: 565, startPoint y: 169, endPoint x: 610, endPoint y: 166, distance: 45.1
click at [610, 166] on h4 "87.39 TiB" at bounding box center [607, 166] width 82 height 16
click at [194, 53] on span "Performance" at bounding box center [195, 55] width 64 height 14
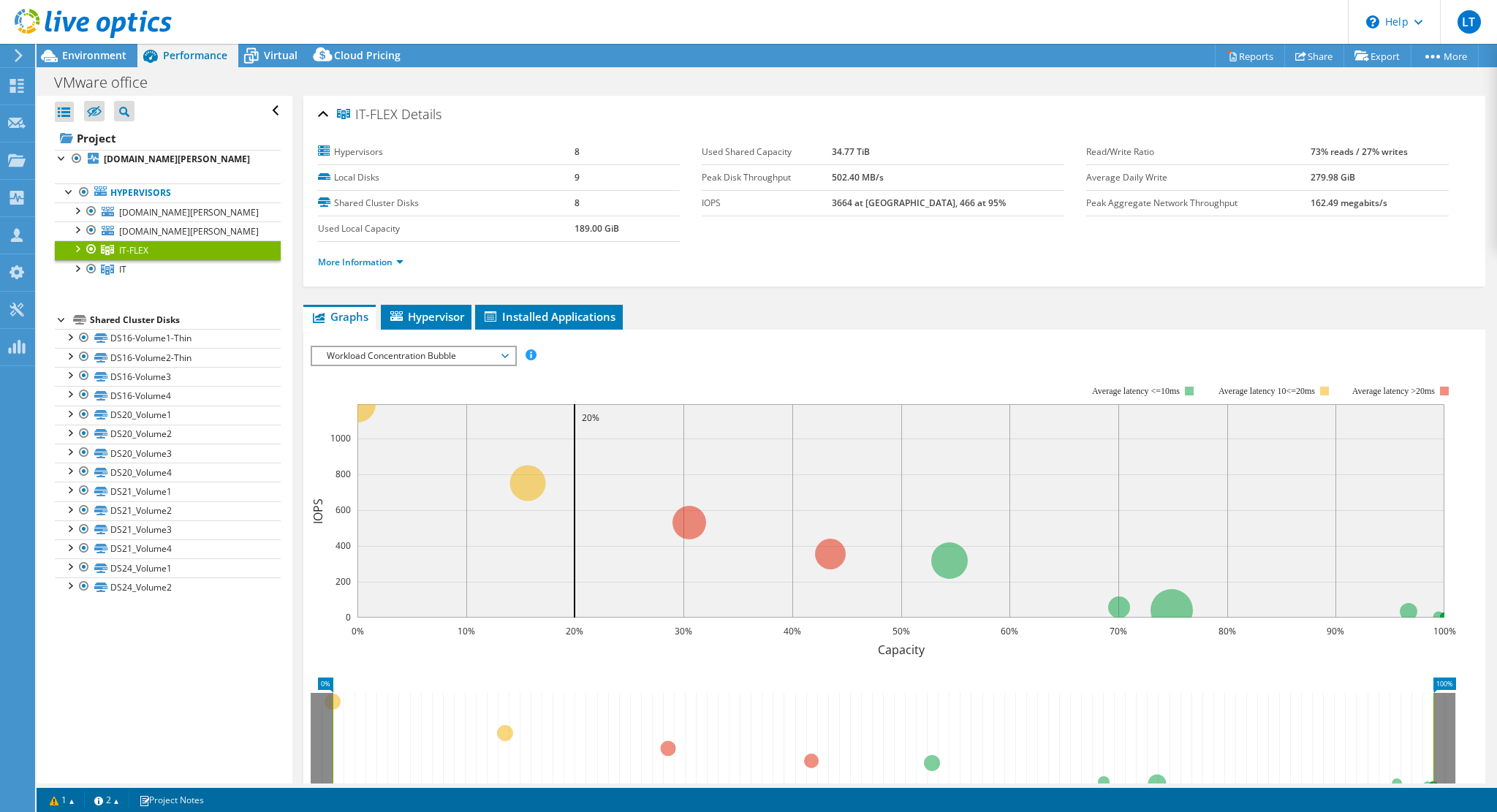
click at [73, 244] on div at bounding box center [77, 247] width 15 height 15
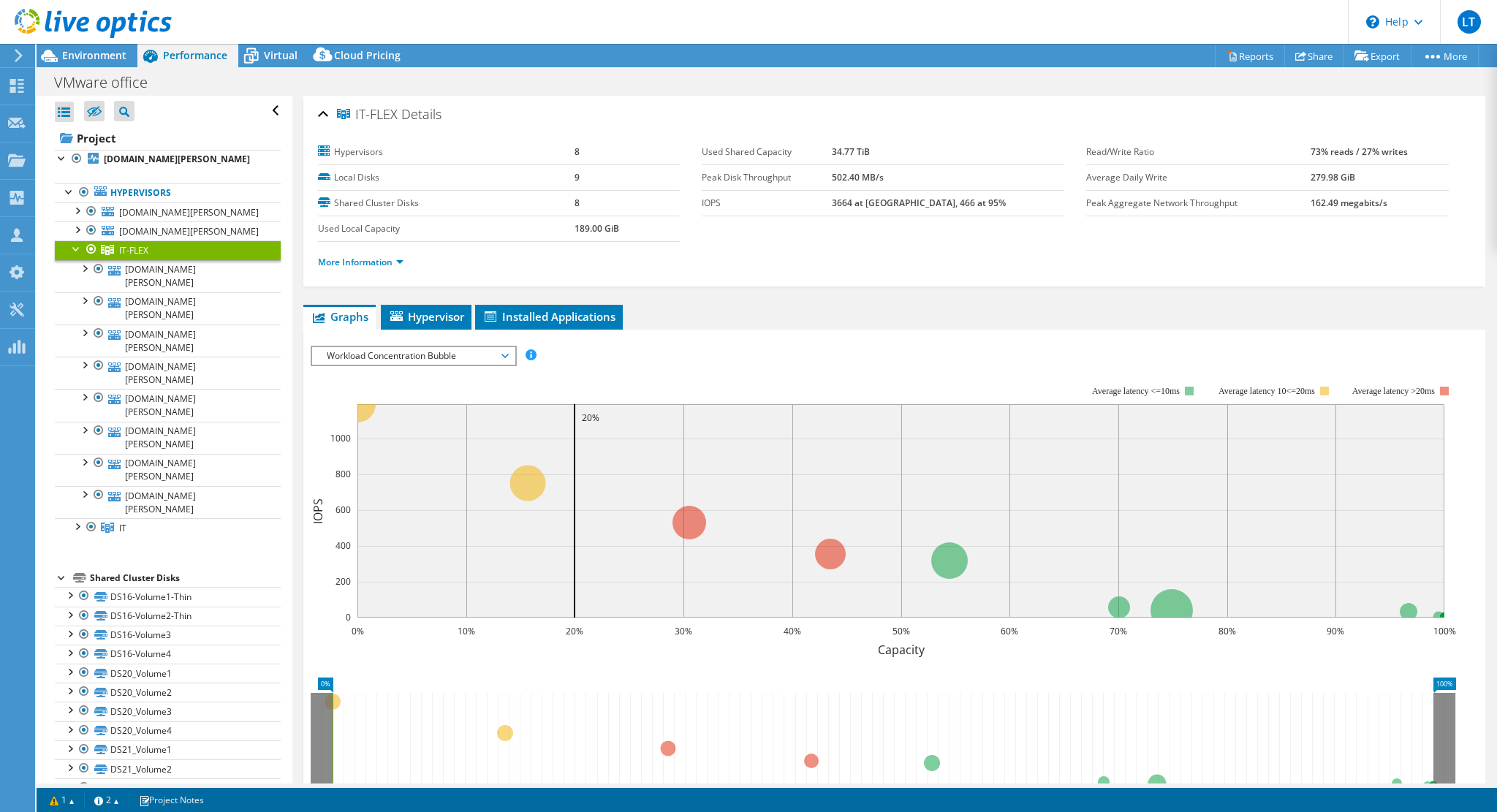
click at [79, 248] on div at bounding box center [77, 247] width 15 height 15
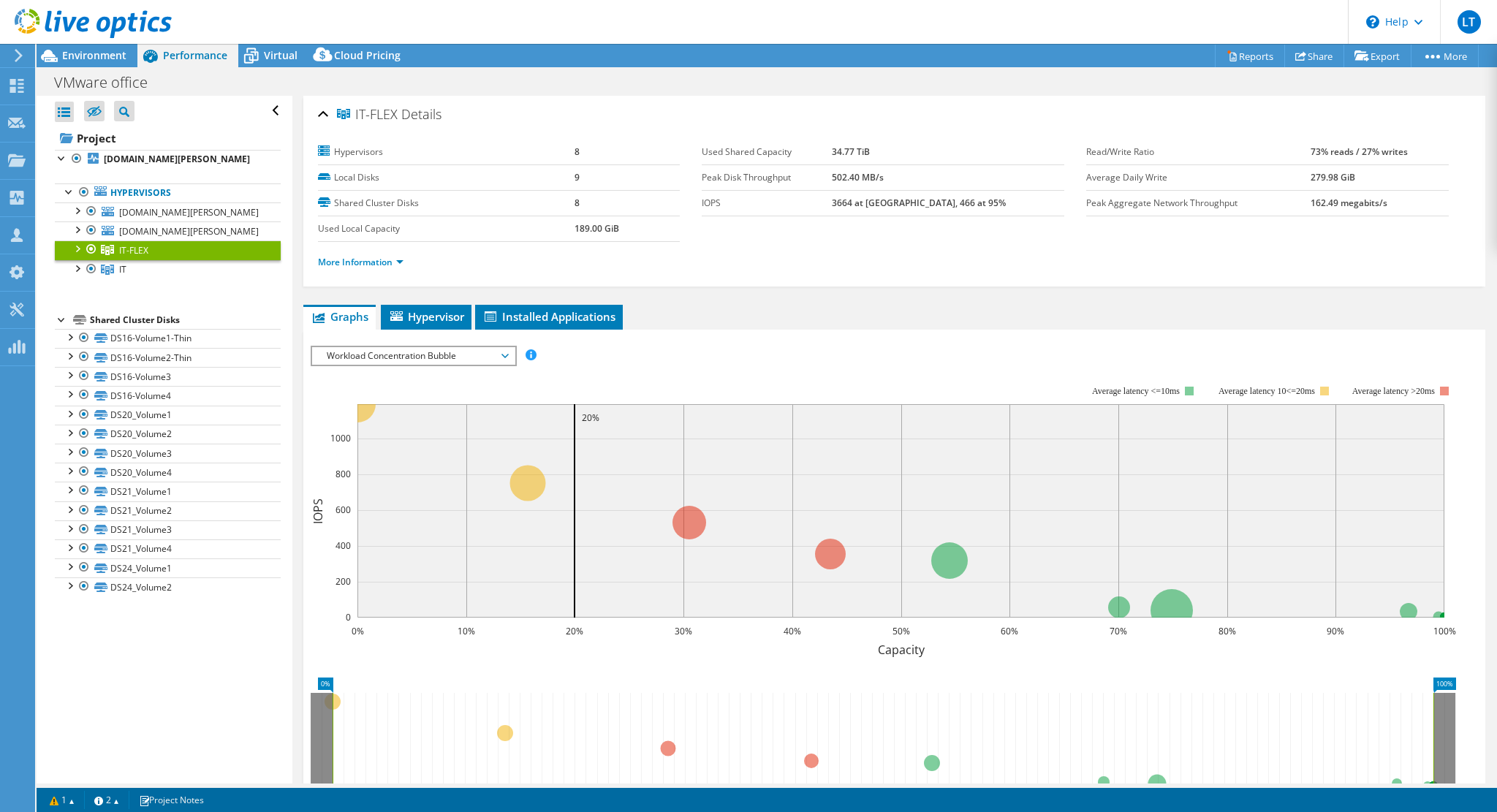
click at [244, 287] on ul "Hypervisors esx-pbx-c01-n01.eli-beams.eu esx-pbx-c01-n01-DATA" at bounding box center [168, 231] width 226 height 125
